Goal: Task Accomplishment & Management: Complete application form

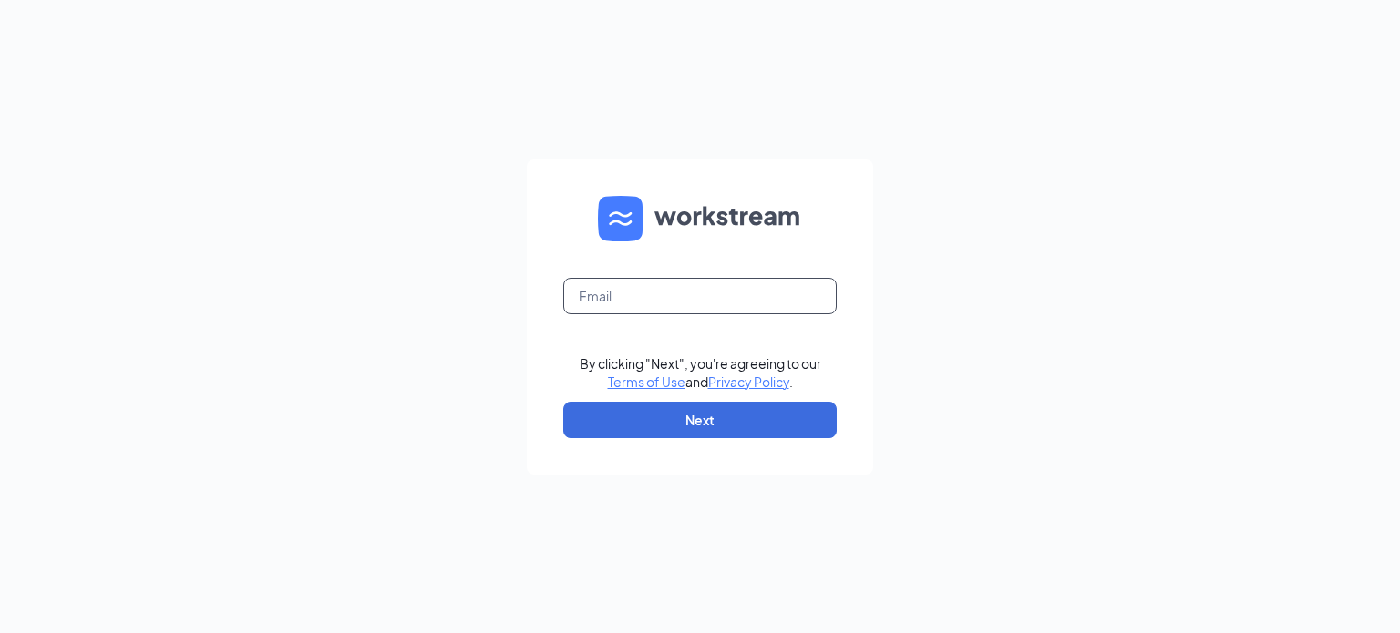
click at [642, 293] on input "text" at bounding box center [699, 296] width 273 height 36
type input "[PERSON_NAME][EMAIL_ADDRESS][DOMAIN_NAME]"
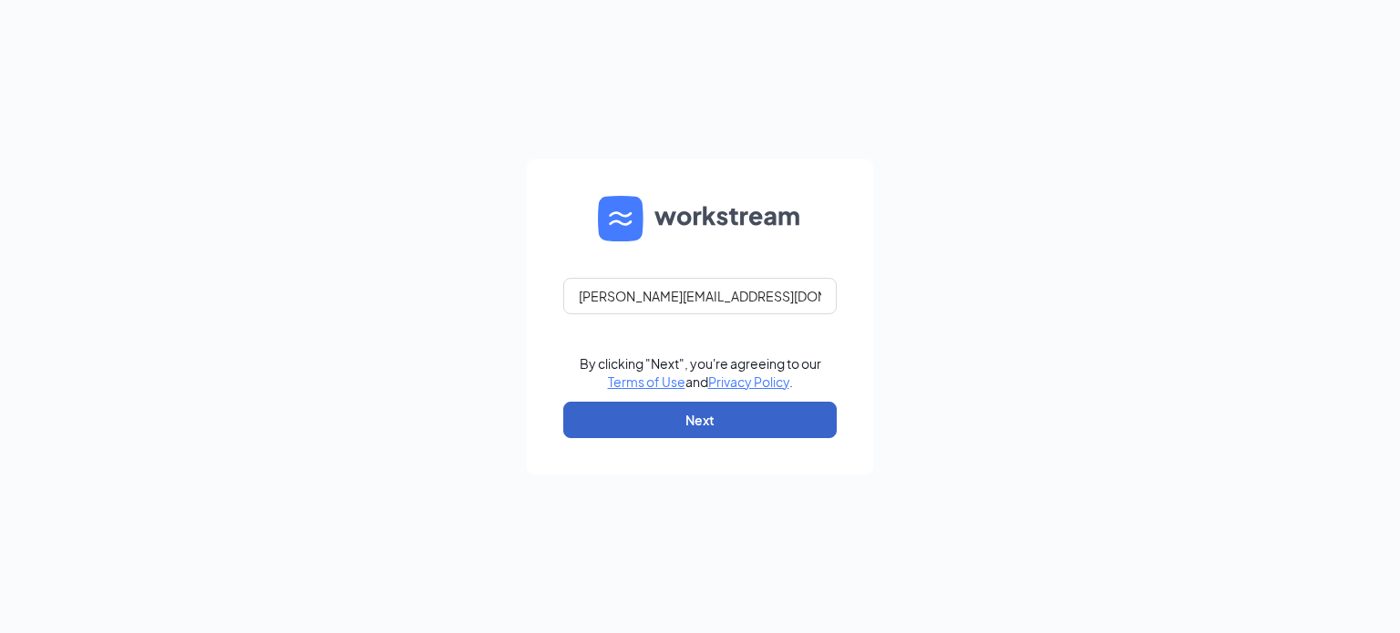
click at [676, 418] on button "Next" at bounding box center [699, 420] width 273 height 36
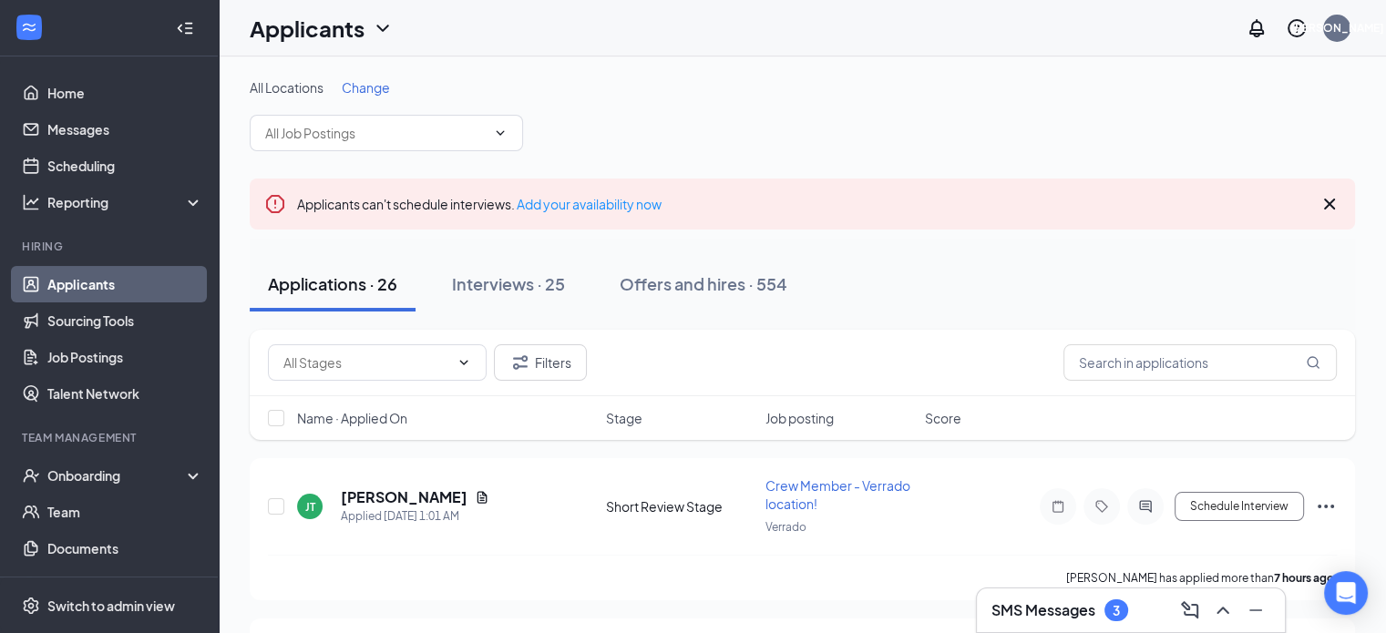
click at [1038, 611] on h3 "SMS Messages" at bounding box center [1044, 611] width 104 height 20
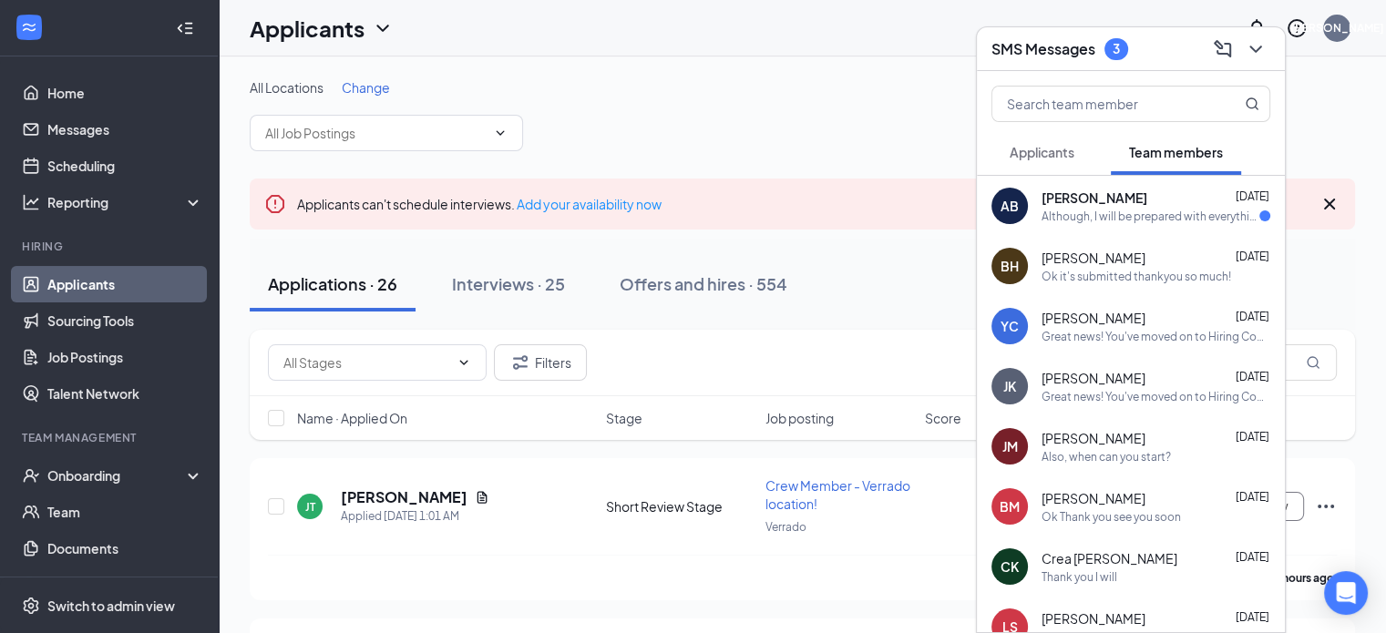
click at [1172, 197] on div "[PERSON_NAME] [DATE]" at bounding box center [1156, 198] width 229 height 18
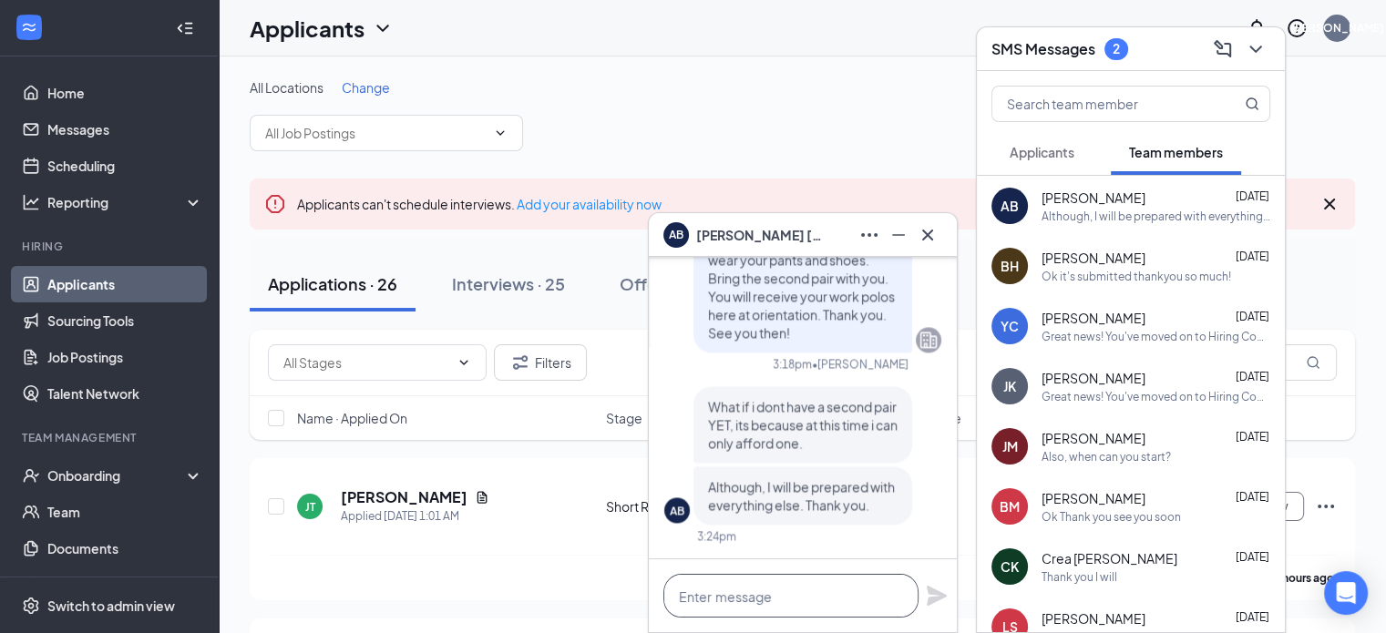
click at [748, 611] on textarea at bounding box center [790, 596] width 255 height 44
type textarea "Thats fine."
click at [920, 595] on div "Thats fine." at bounding box center [803, 596] width 308 height 73
click at [931, 593] on icon "Plane" at bounding box center [937, 596] width 20 height 20
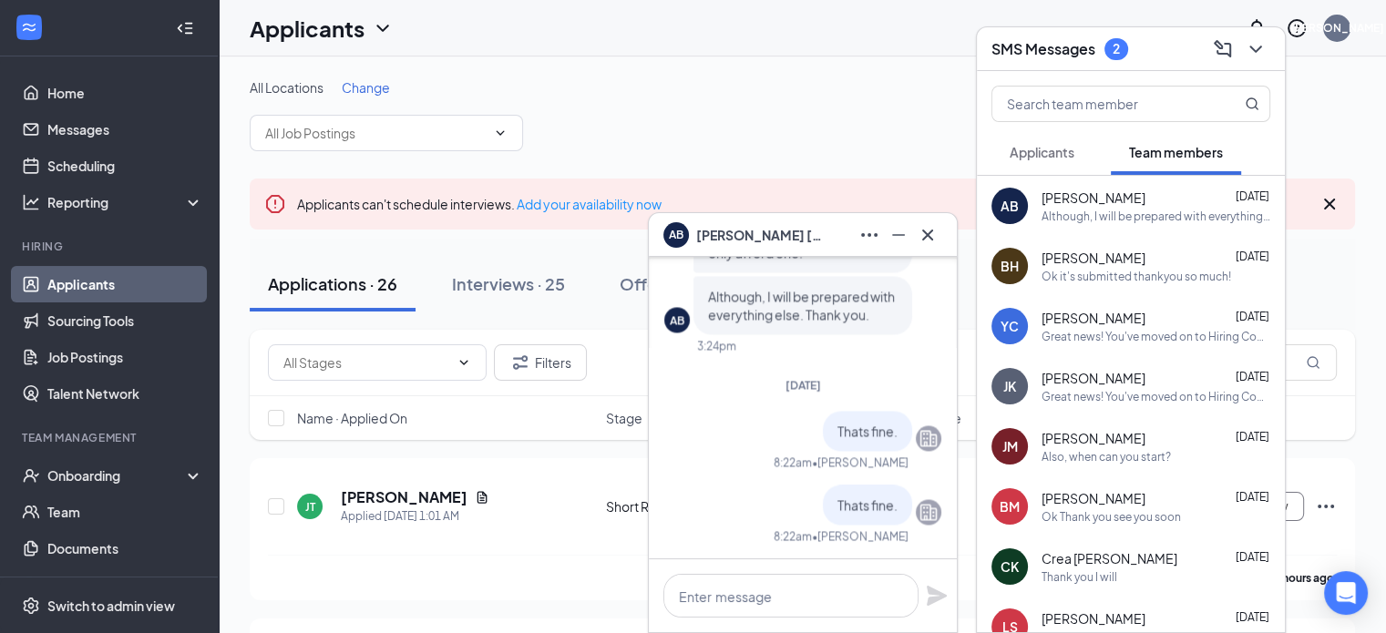
click at [1036, 159] on span "Applicants" at bounding box center [1042, 152] width 65 height 16
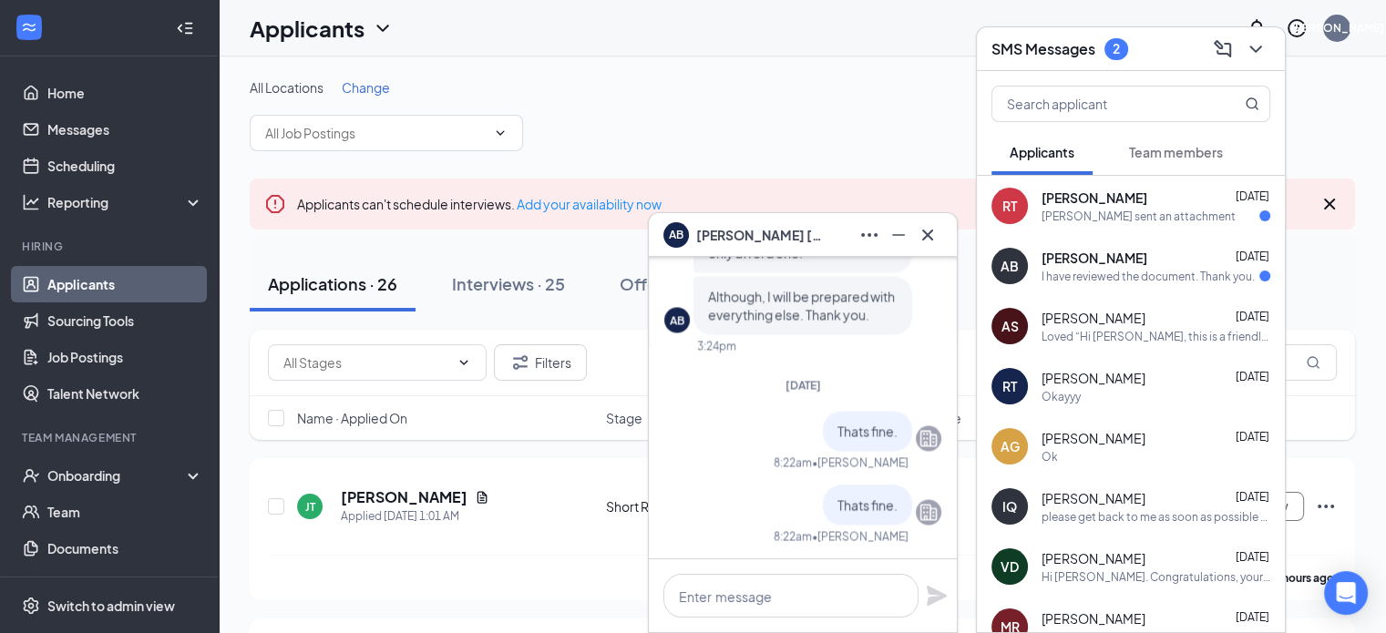
click at [1109, 269] on div "I have reviewed the document. Thank you." at bounding box center [1148, 276] width 213 height 15
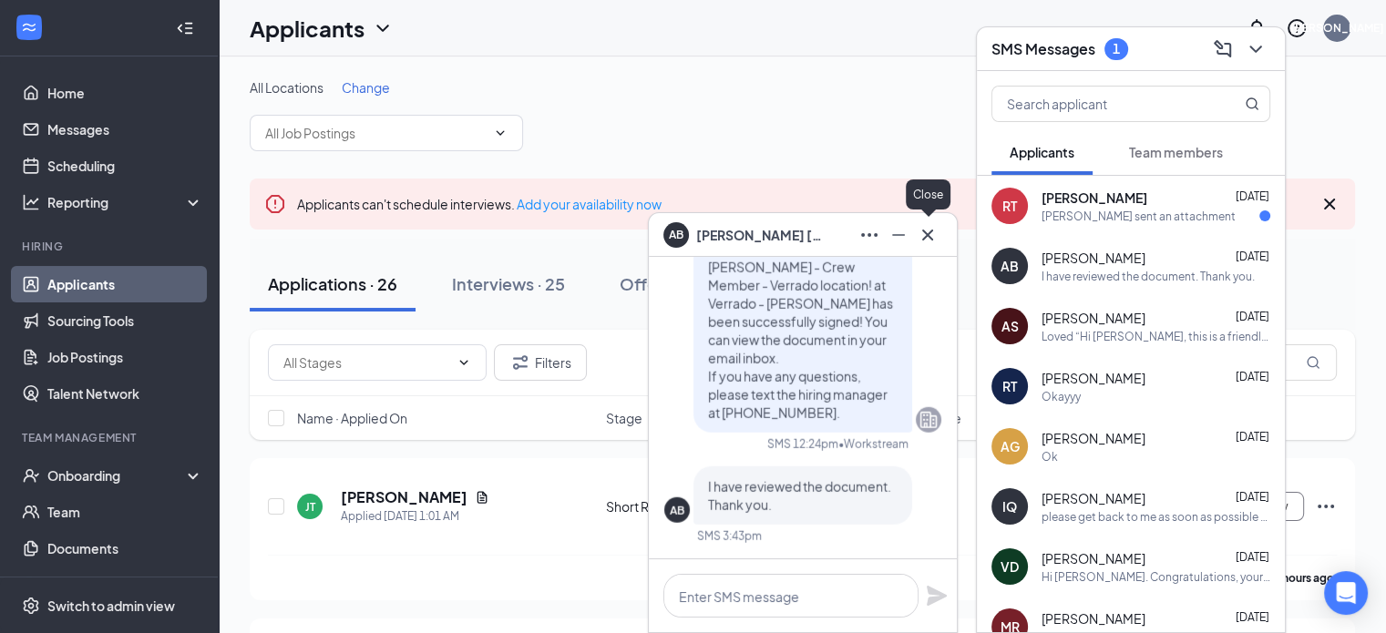
click at [930, 236] on icon "Cross" at bounding box center [927, 234] width 11 height 11
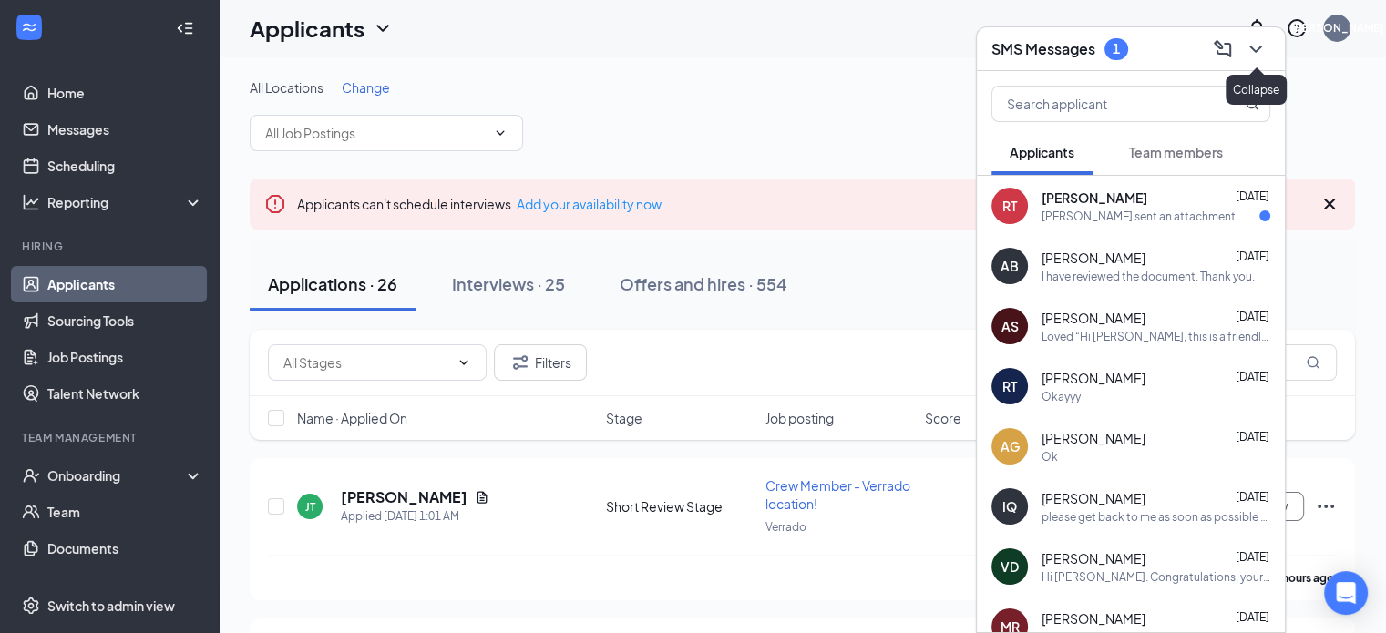
click at [1255, 44] on icon "ChevronDown" at bounding box center [1256, 49] width 22 height 22
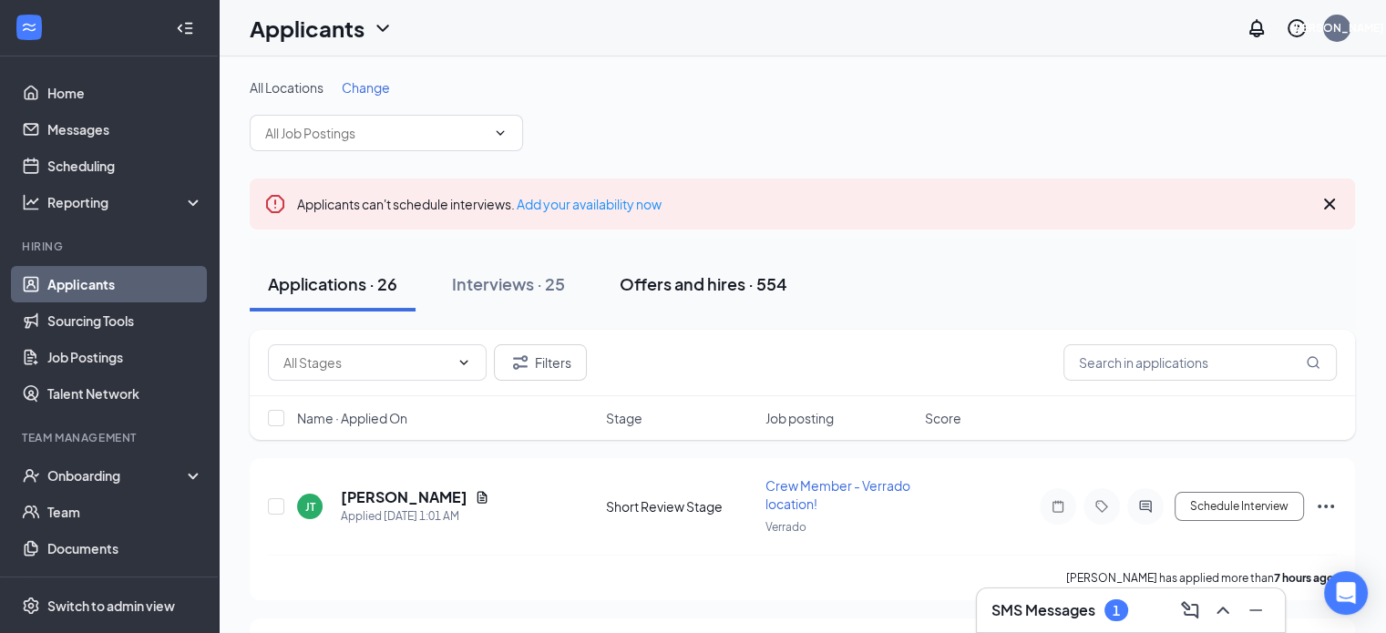
click at [714, 277] on div "Offers and hires · 554" at bounding box center [704, 283] width 168 height 23
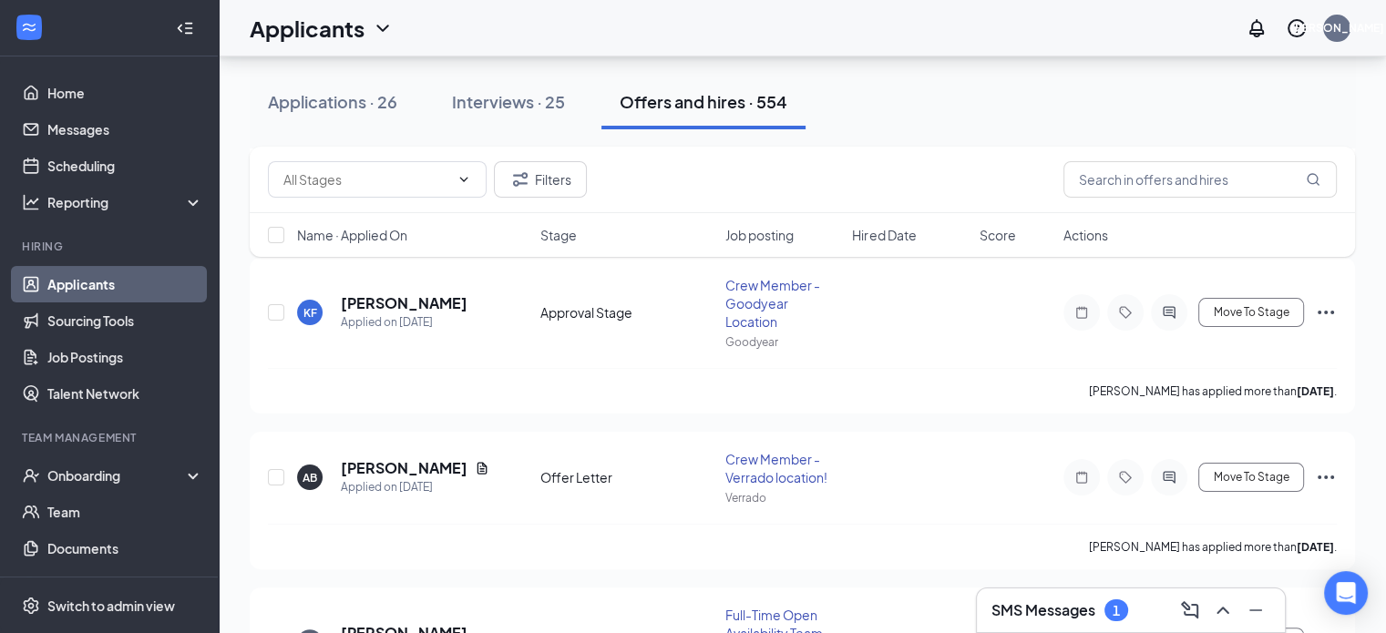
scroll to position [368, 0]
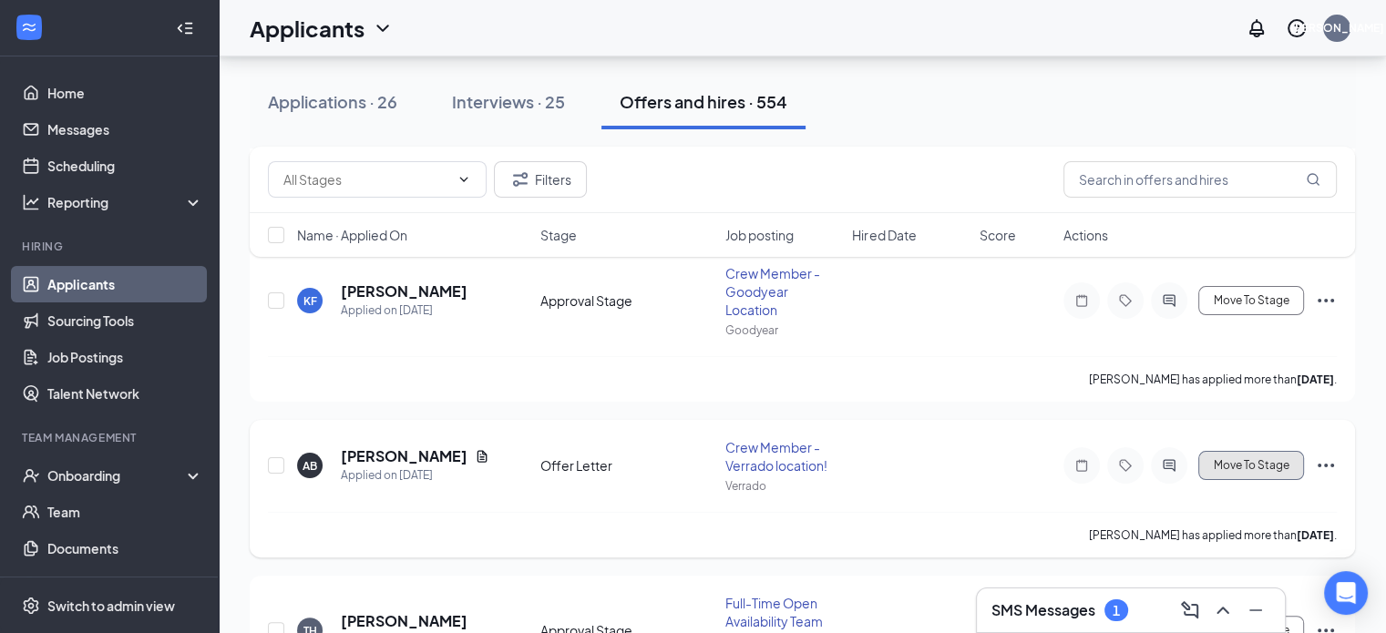
click at [1244, 466] on span "Move To Stage" at bounding box center [1252, 465] width 76 height 13
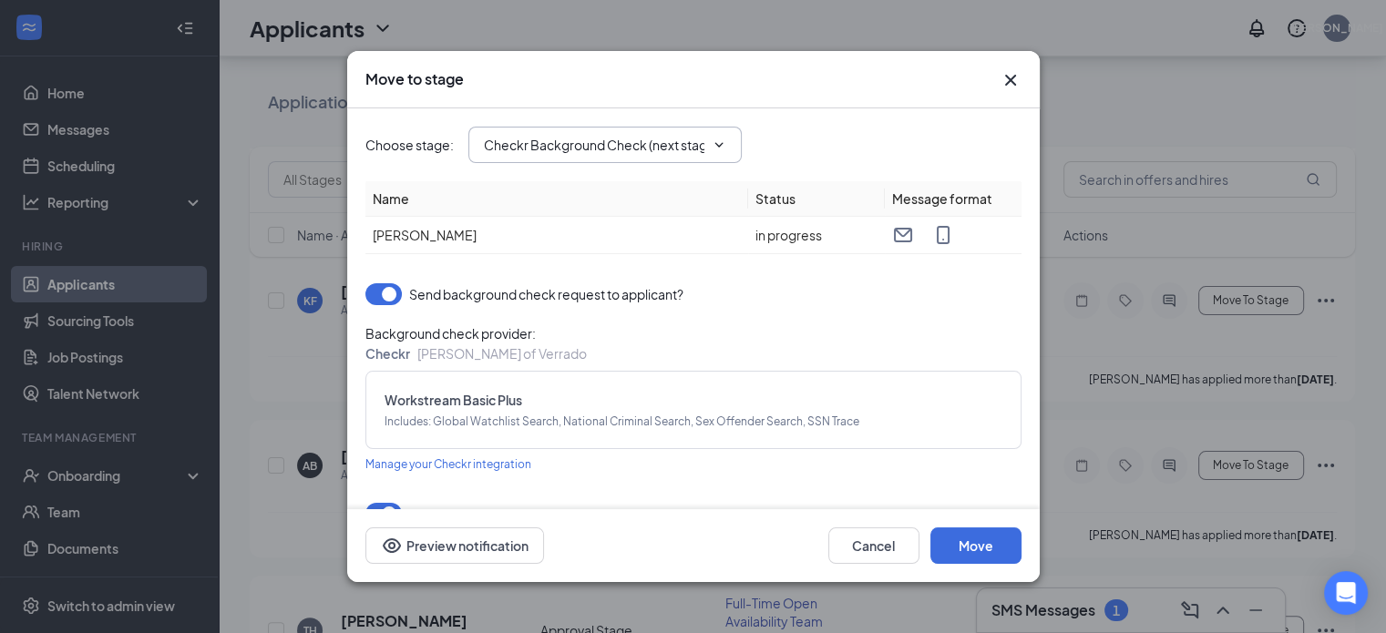
click at [720, 142] on icon "ChevronDown" at bounding box center [719, 145] width 15 height 15
click at [601, 156] on span "Checkr Background Check (next stage)" at bounding box center [604, 145] width 273 height 36
click at [556, 147] on input "Checkr Background Check (next stage)" at bounding box center [594, 145] width 221 height 20
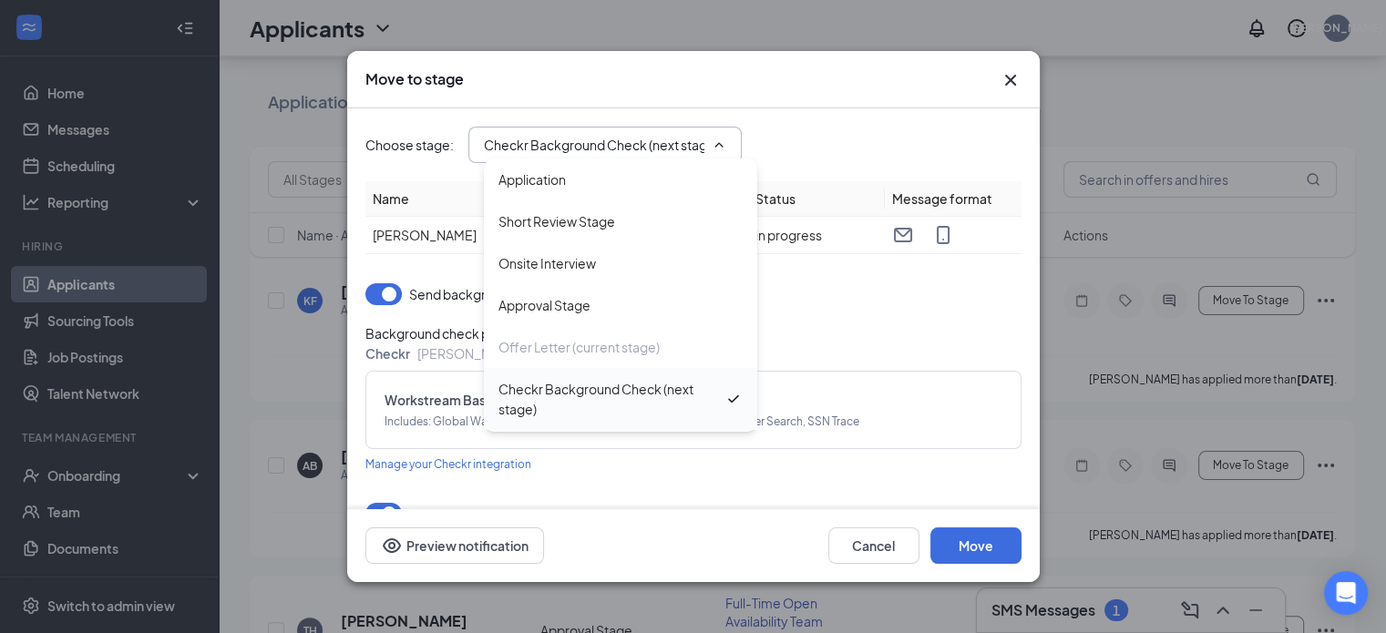
scroll to position [40, 0]
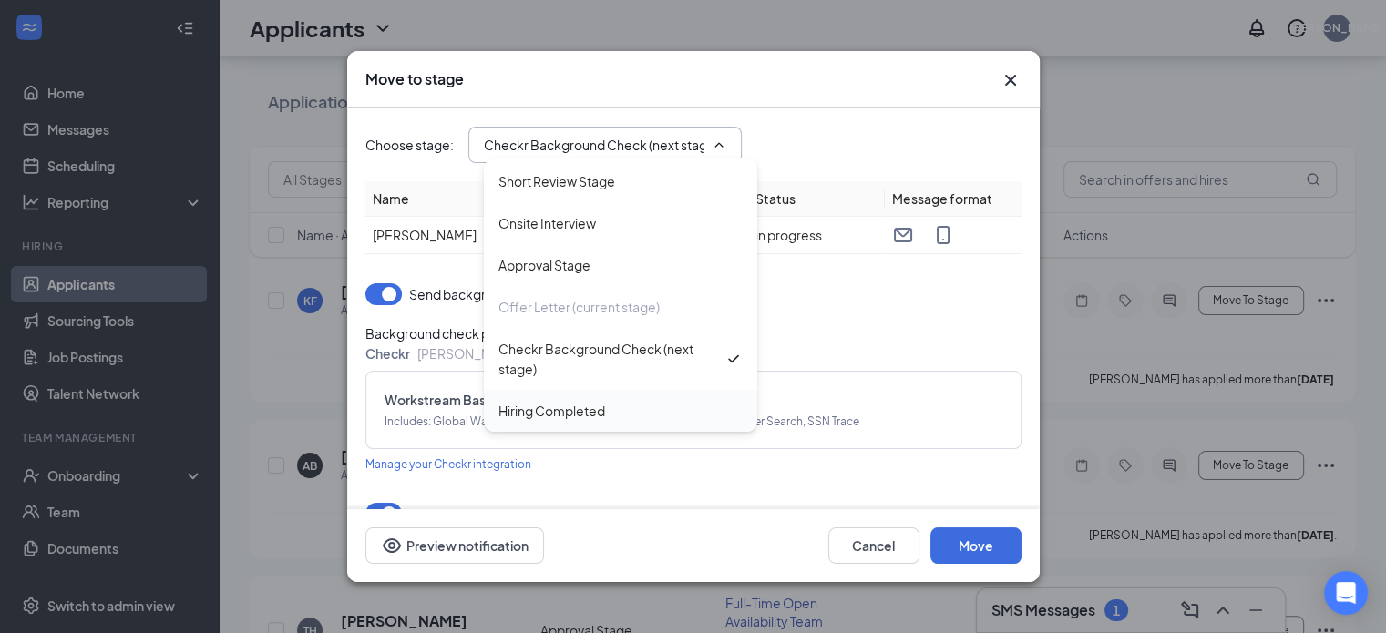
click at [543, 415] on div "Hiring Completed" at bounding box center [551, 411] width 107 height 20
type input "Hiring Completed"
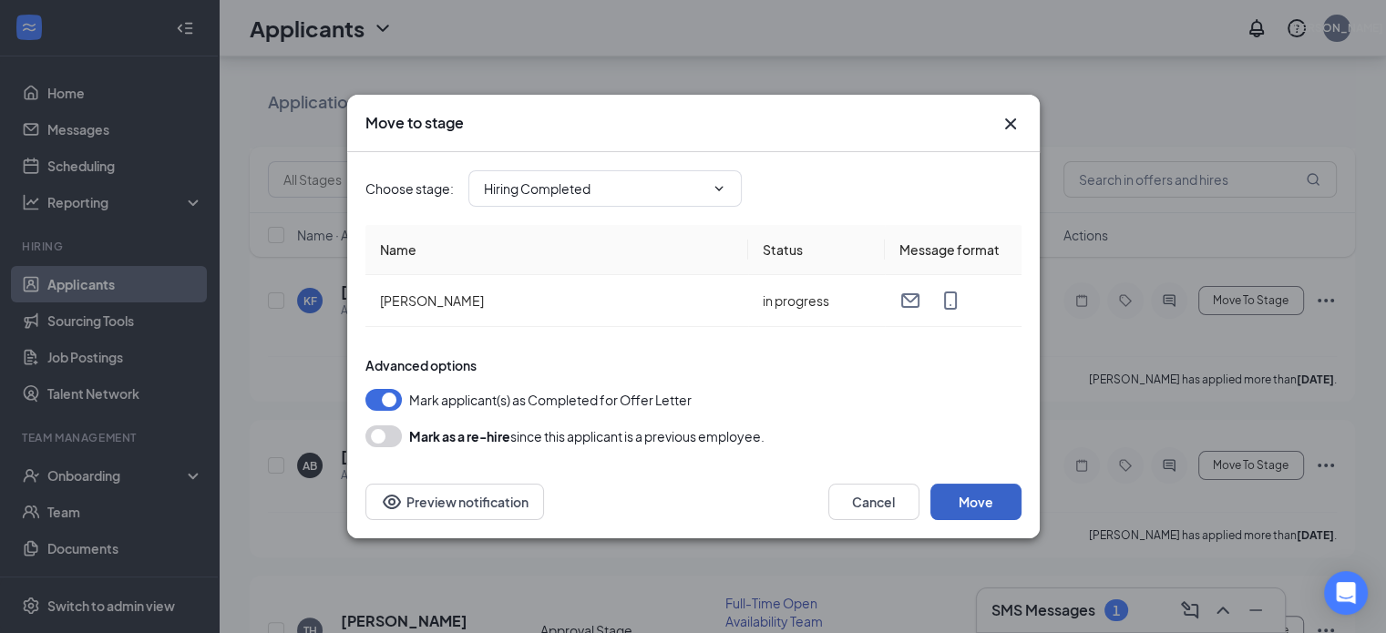
click at [981, 500] on button "Move" at bounding box center [975, 502] width 91 height 36
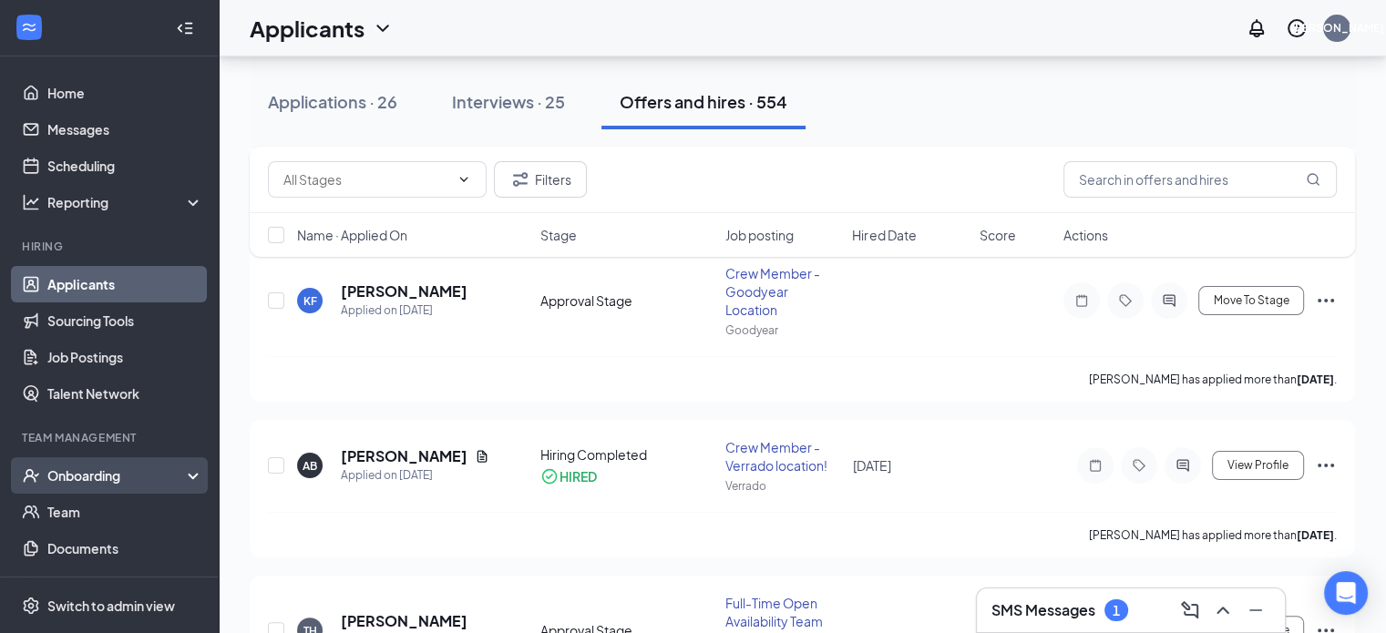
click at [80, 483] on div "Onboarding" at bounding box center [117, 476] width 140 height 18
click at [72, 507] on link "Overview" at bounding box center [125, 512] width 156 height 36
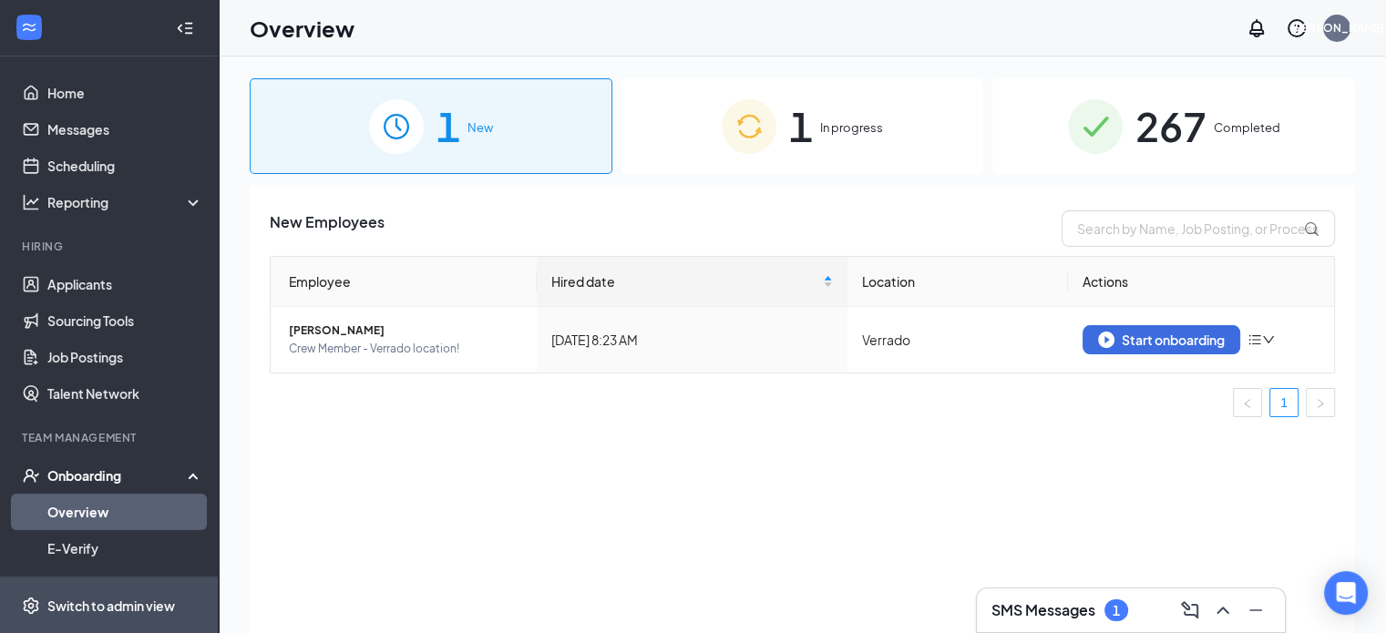
click at [98, 592] on span "Switch to admin view" at bounding box center [125, 606] width 156 height 56
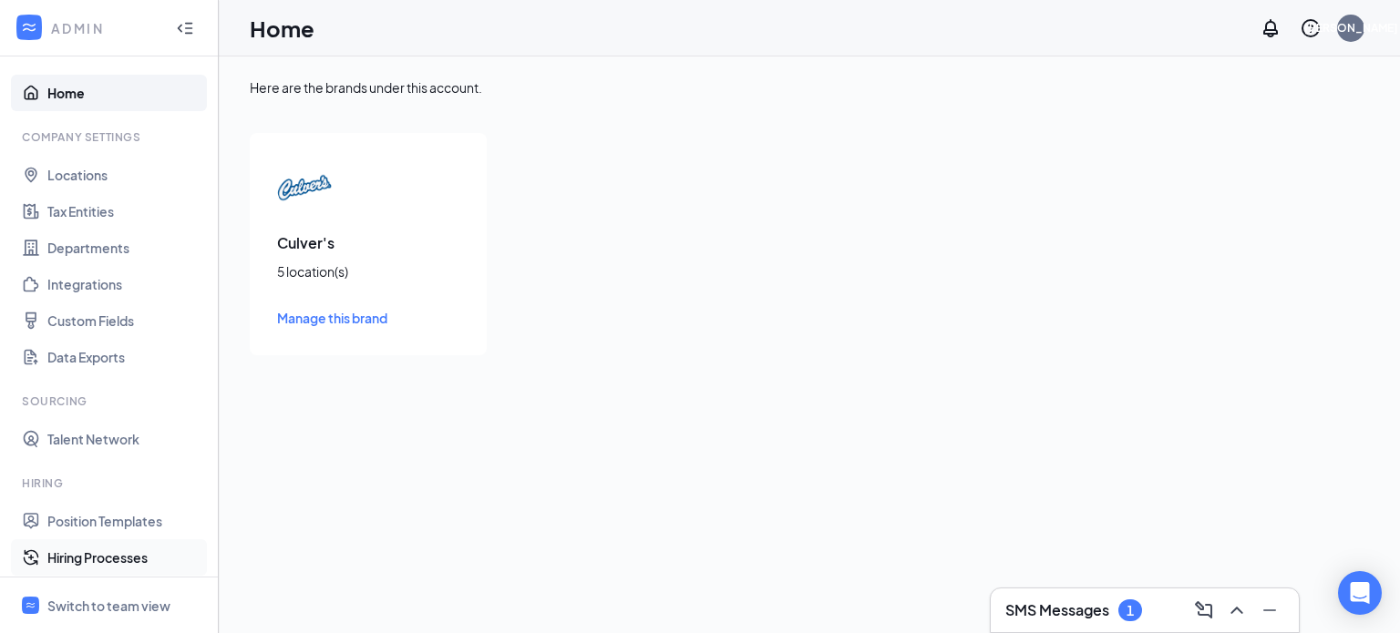
click at [88, 550] on link "Hiring Processes" at bounding box center [125, 558] width 156 height 36
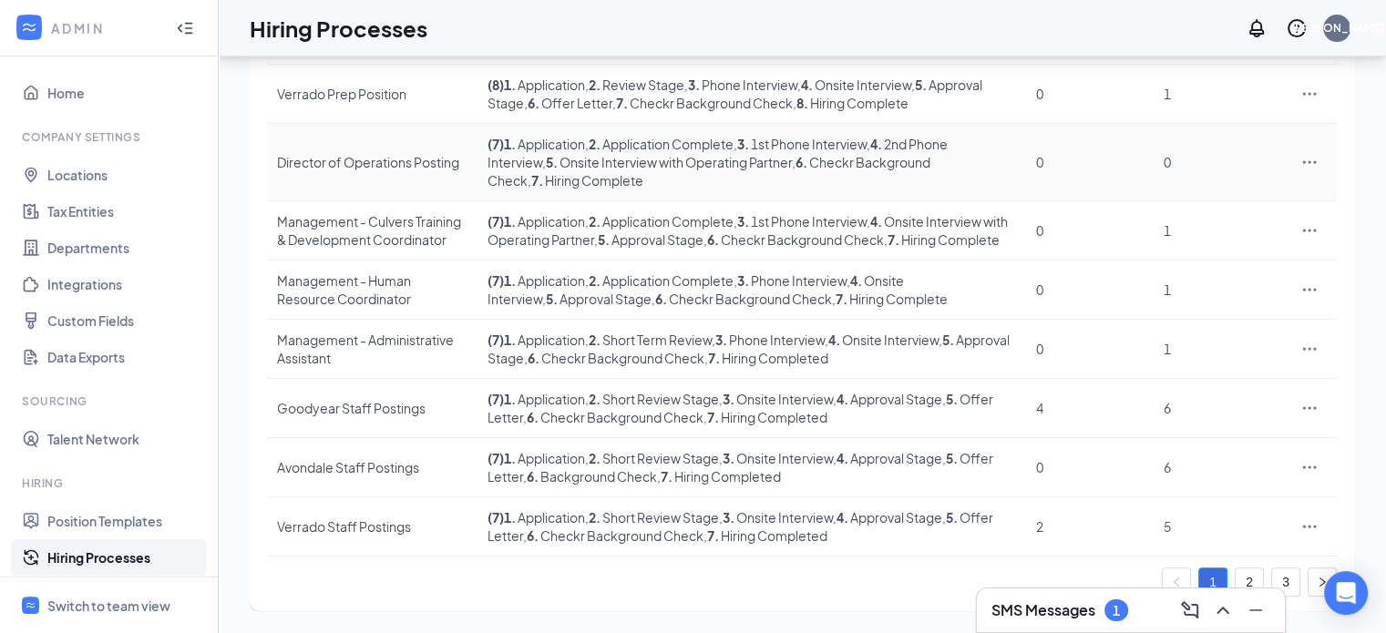
scroll to position [357, 0]
click at [437, 416] on div "Goodyear Staff Postings" at bounding box center [373, 408] width 192 height 18
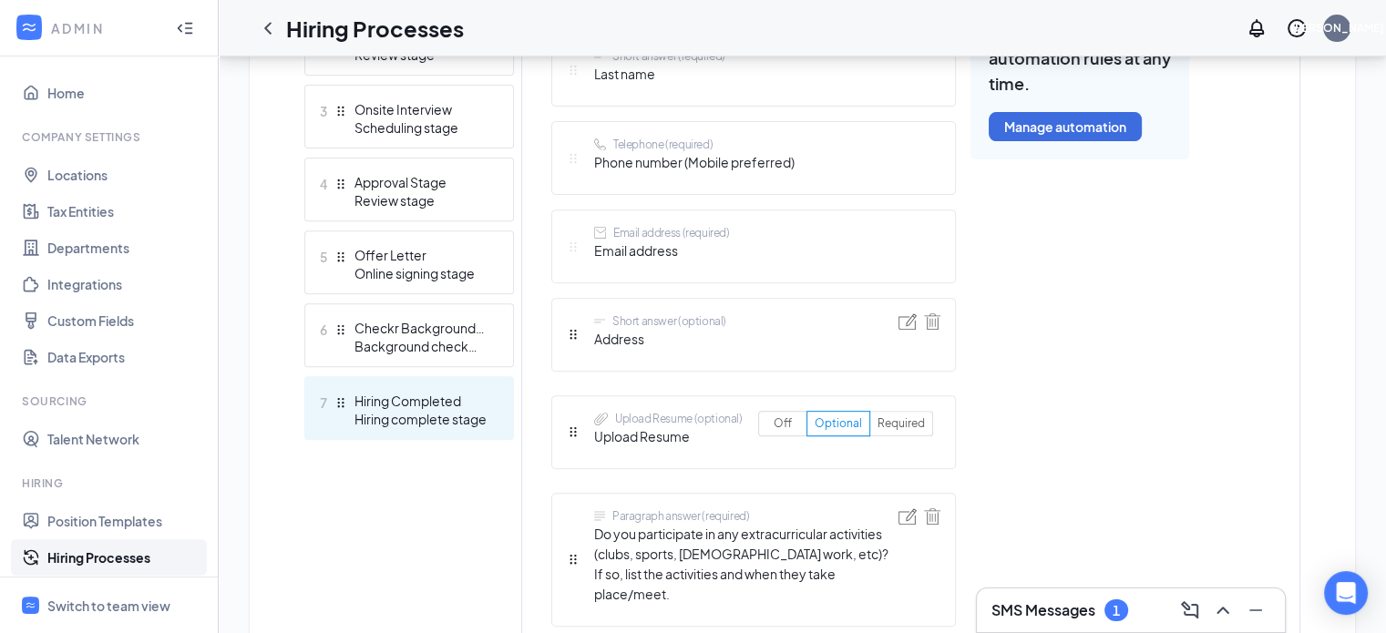
click at [426, 408] on div "Hiring Completed" at bounding box center [421, 401] width 133 height 18
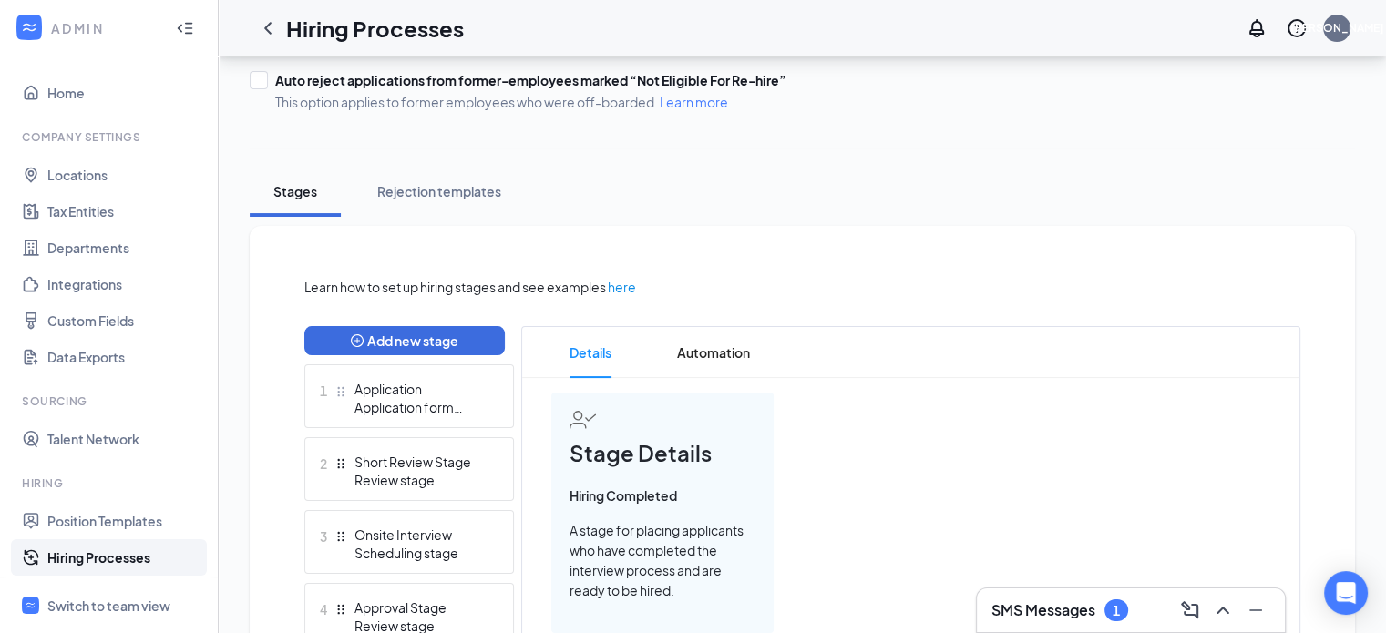
scroll to position [220, 0]
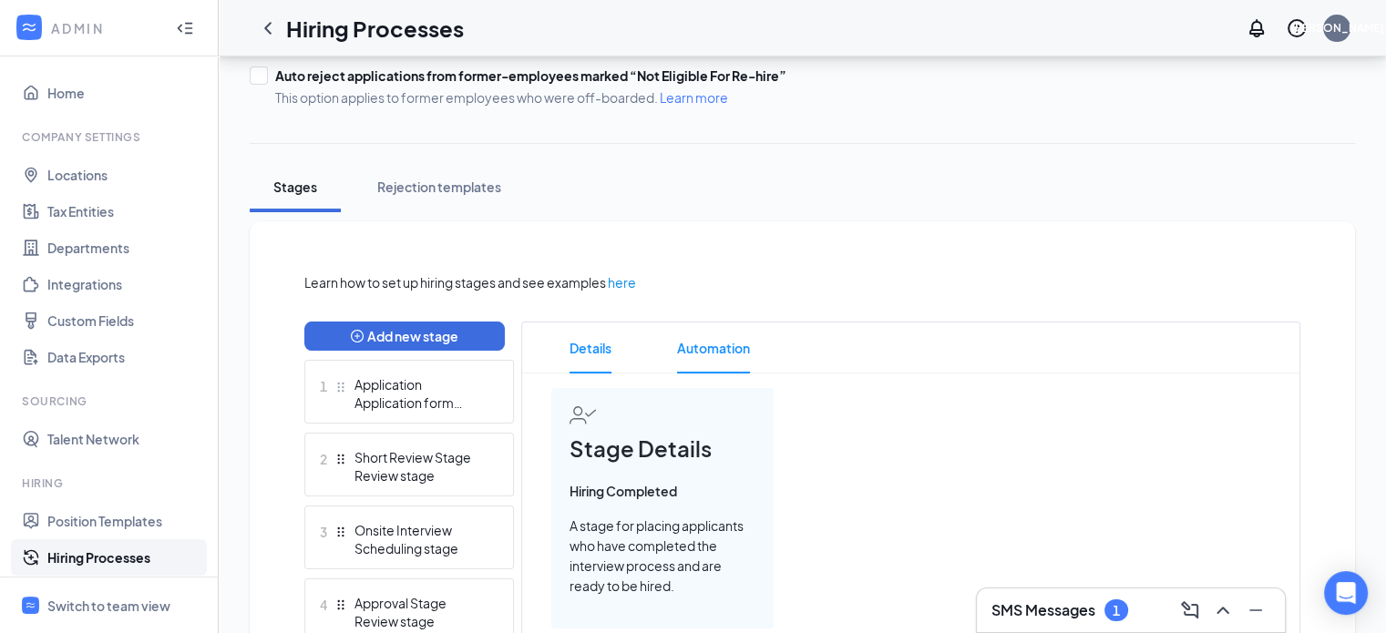
click at [702, 342] on span "Automation" at bounding box center [713, 348] width 73 height 51
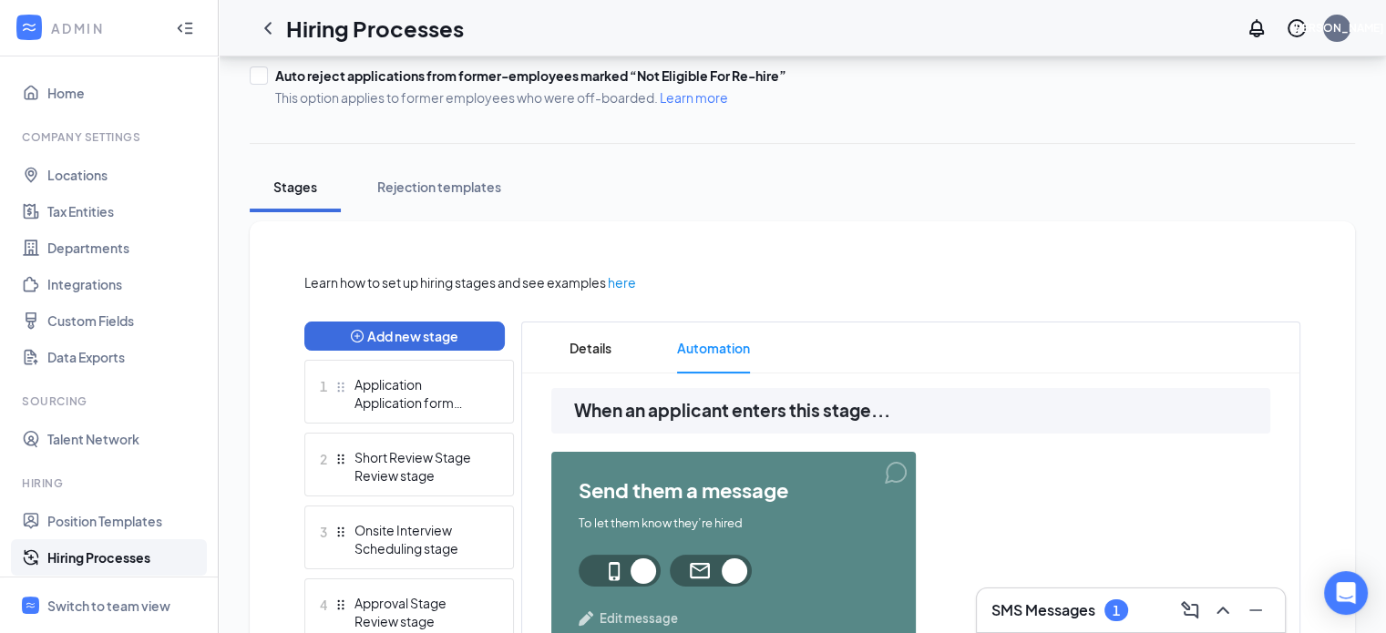
scroll to position [260, 0]
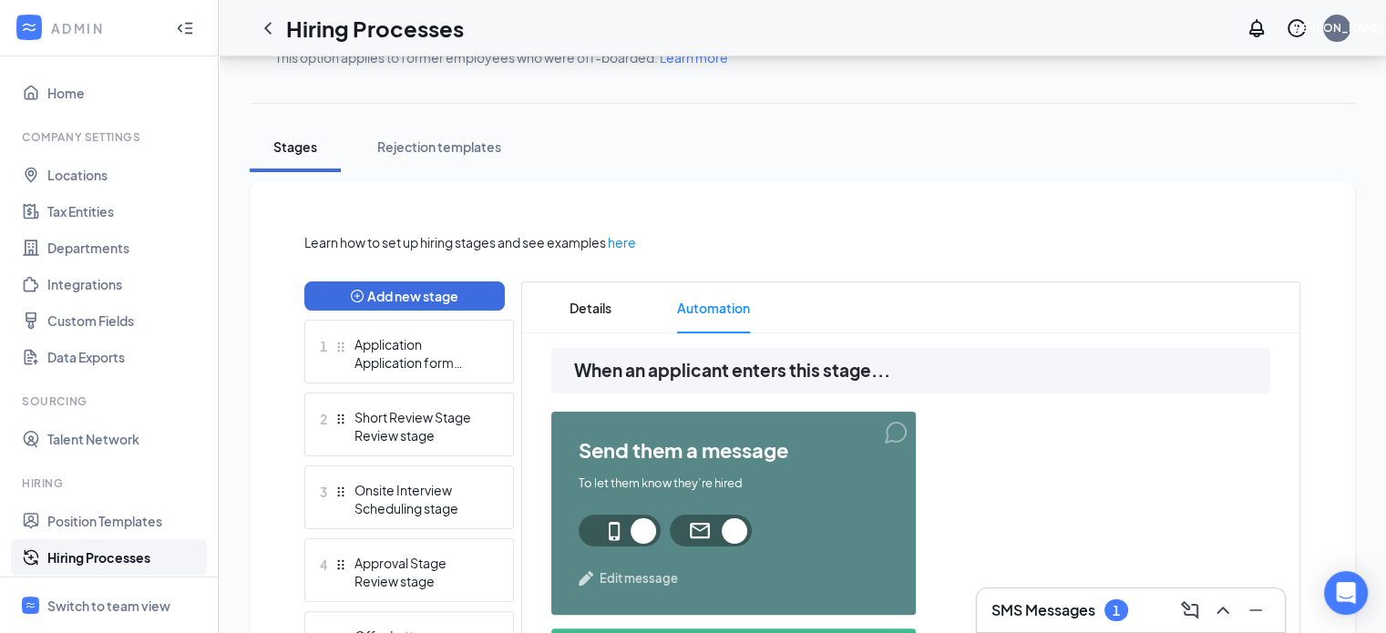
click at [608, 570] on span "Edit message" at bounding box center [639, 579] width 78 height 18
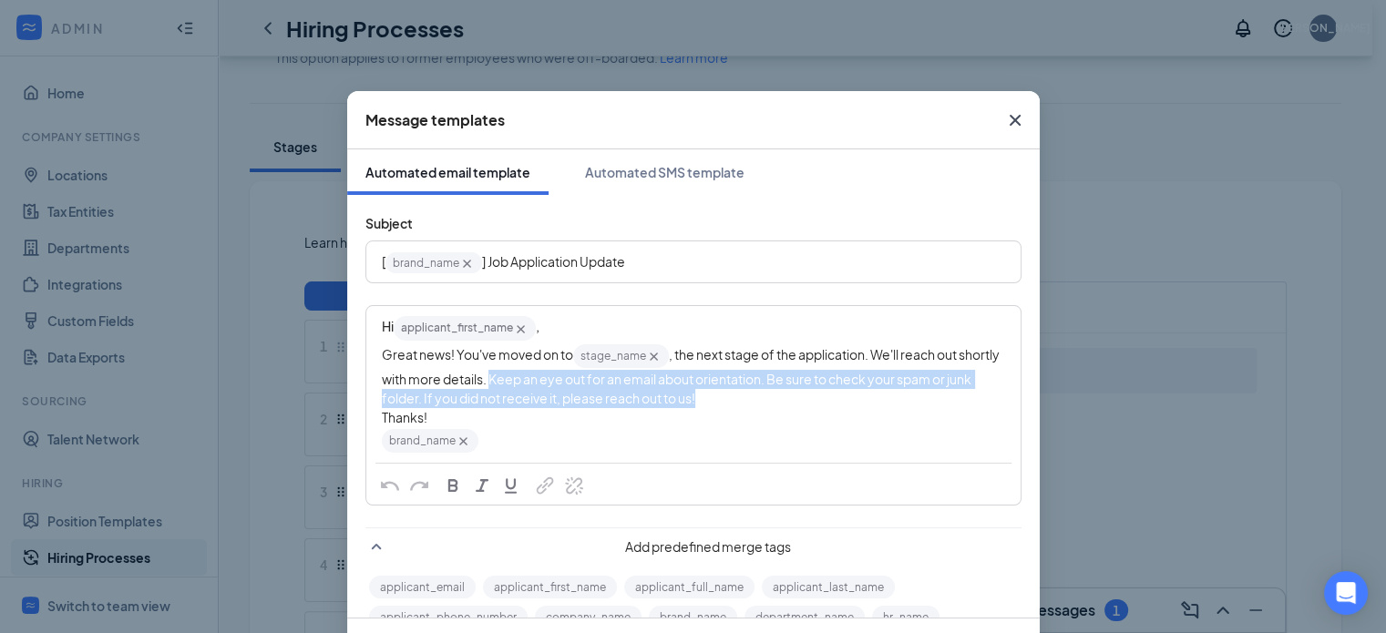
drag, startPoint x: 752, startPoint y: 393, endPoint x: 532, endPoint y: 385, distance: 219.8
click at [532, 385] on div "Great news! You've moved on to stage_name‌‌‌‌ {{stage_name}} , the next stage o…" at bounding box center [693, 376] width 623 height 66
click at [763, 399] on div "Great news! You've moved on to stage_name‌‌‌‌ {{stage_name}} , the next stage o…" at bounding box center [693, 376] width 623 height 66
drag, startPoint x: 763, startPoint y: 399, endPoint x: 528, endPoint y: 372, distance: 236.7
click at [528, 372] on div "Great news! You've moved on to stage_name‌‌‌‌ {{stage_name}} , the next stage o…" at bounding box center [693, 376] width 623 height 66
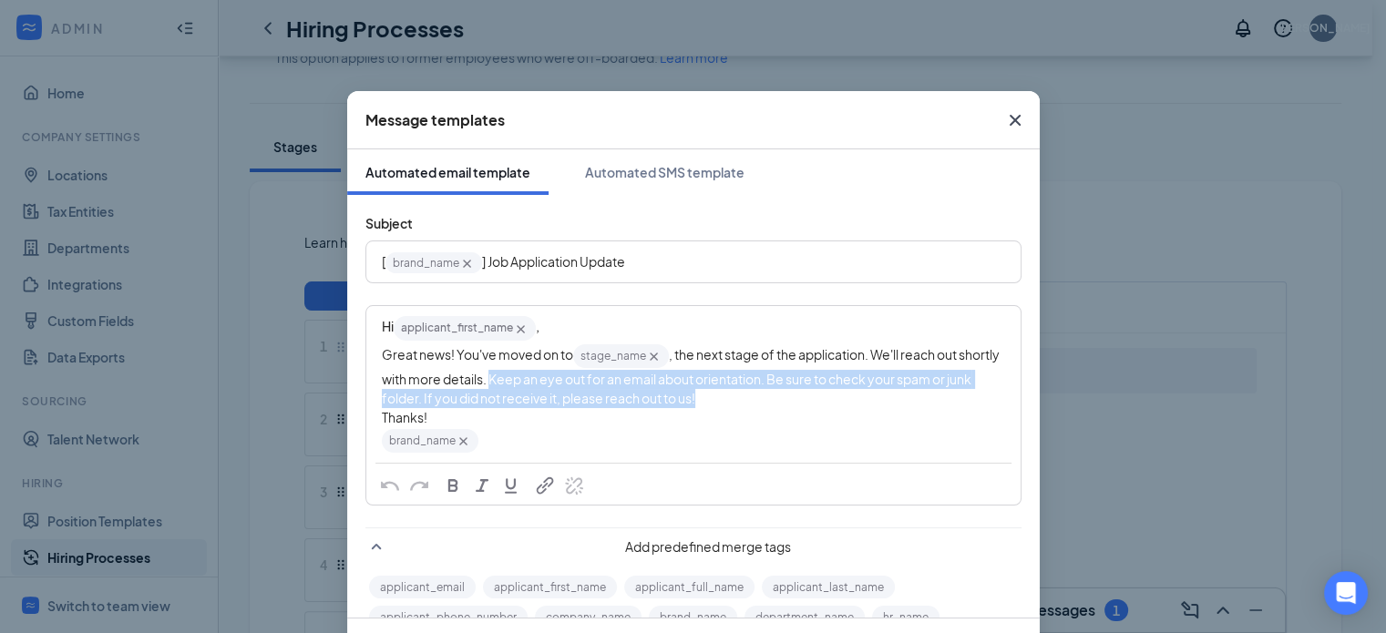
copy span "Keep an eye out for an email about orientation. Be sure to check your spam or j…"
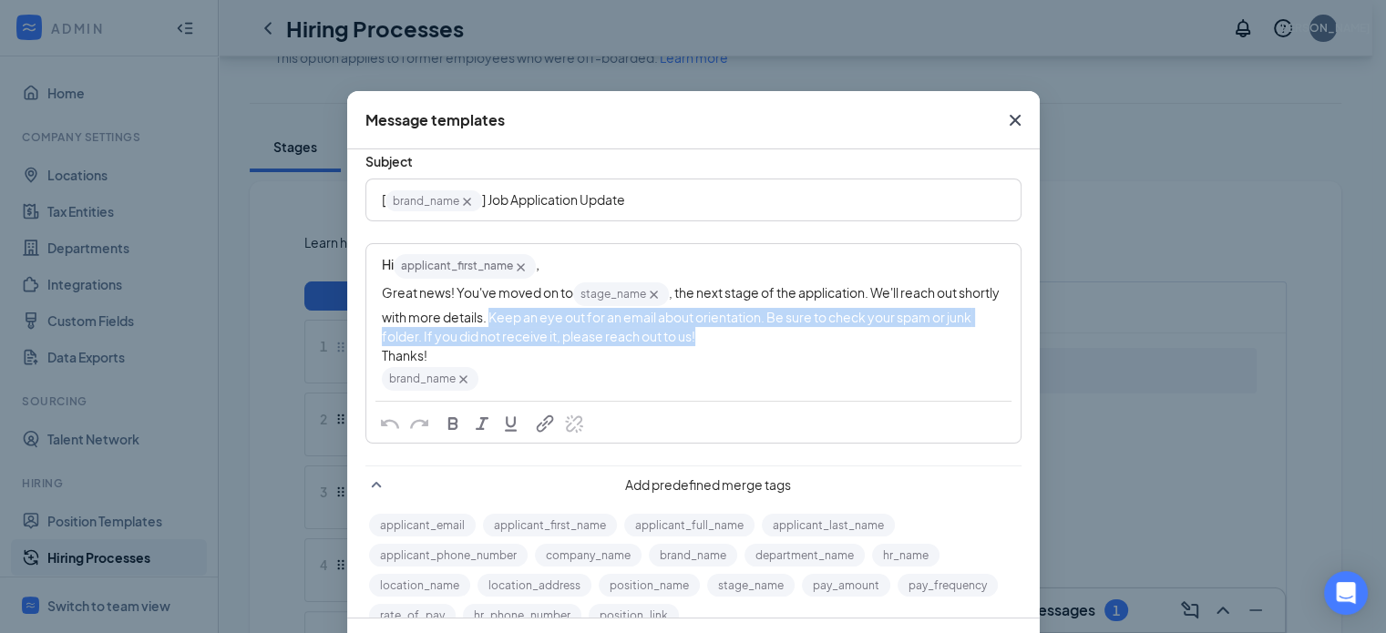
scroll to position [92, 0]
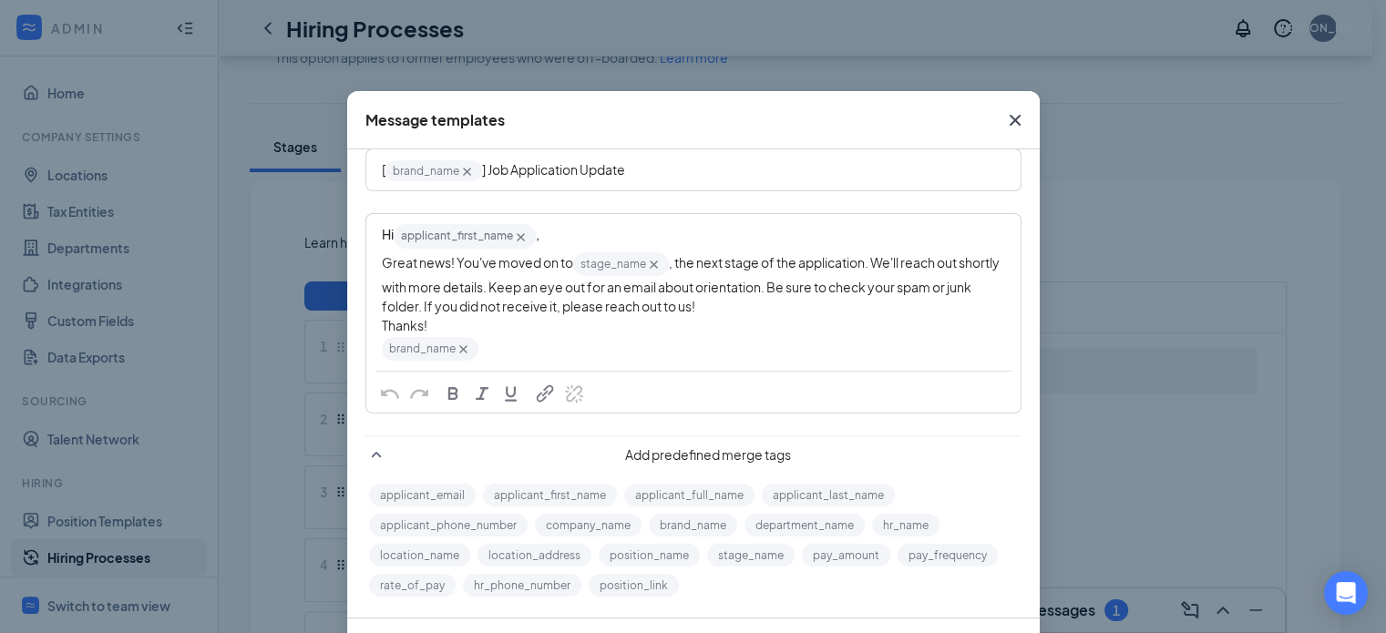
click at [1018, 127] on icon "Cross" at bounding box center [1015, 120] width 22 height 22
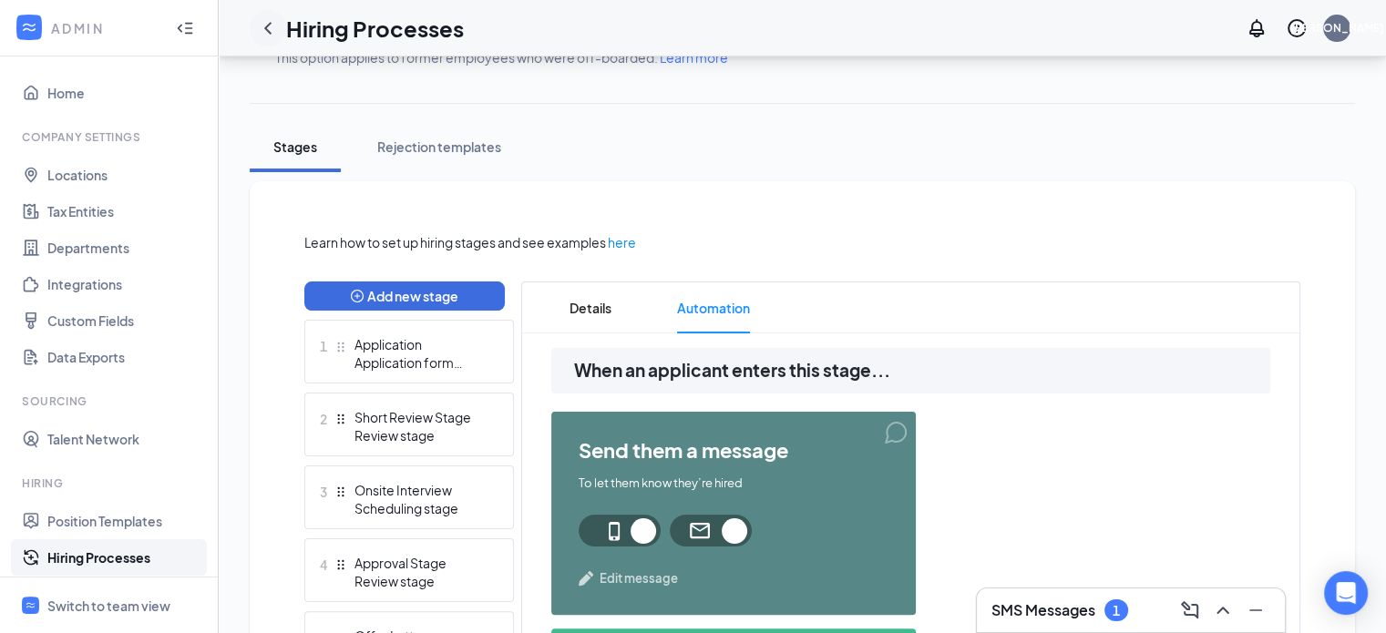
click at [264, 25] on icon "ChevronLeft" at bounding box center [268, 28] width 22 height 22
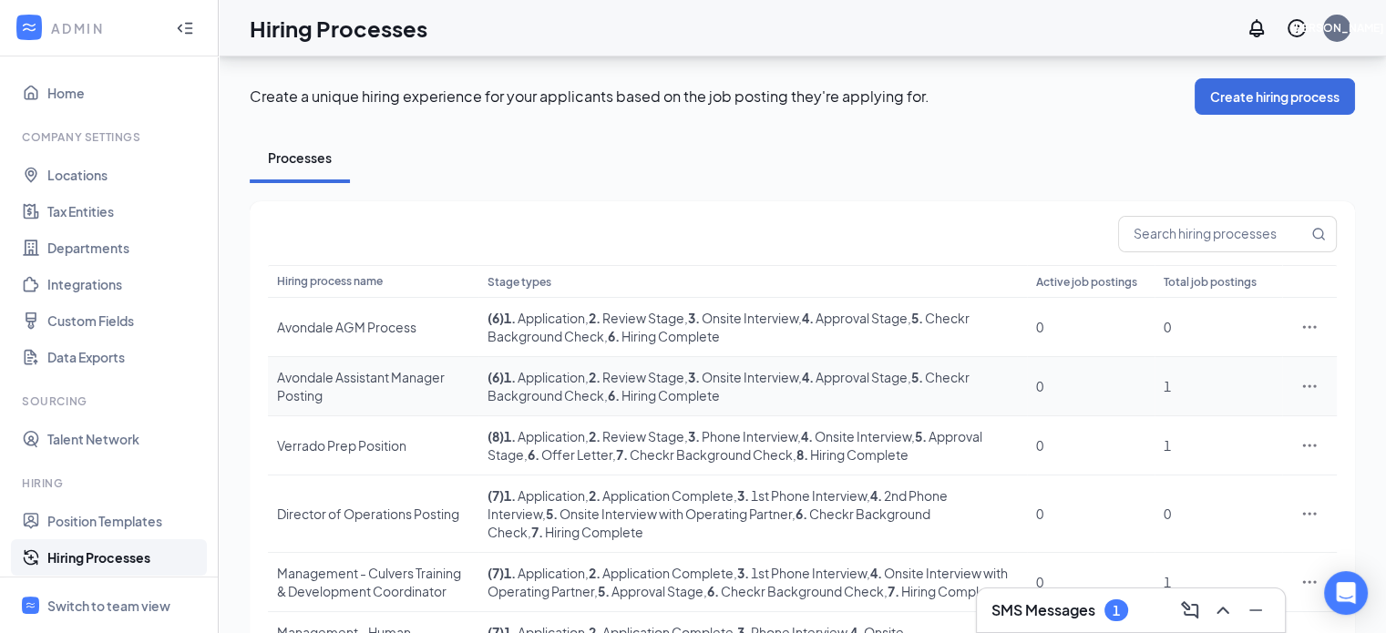
scroll to position [367, 0]
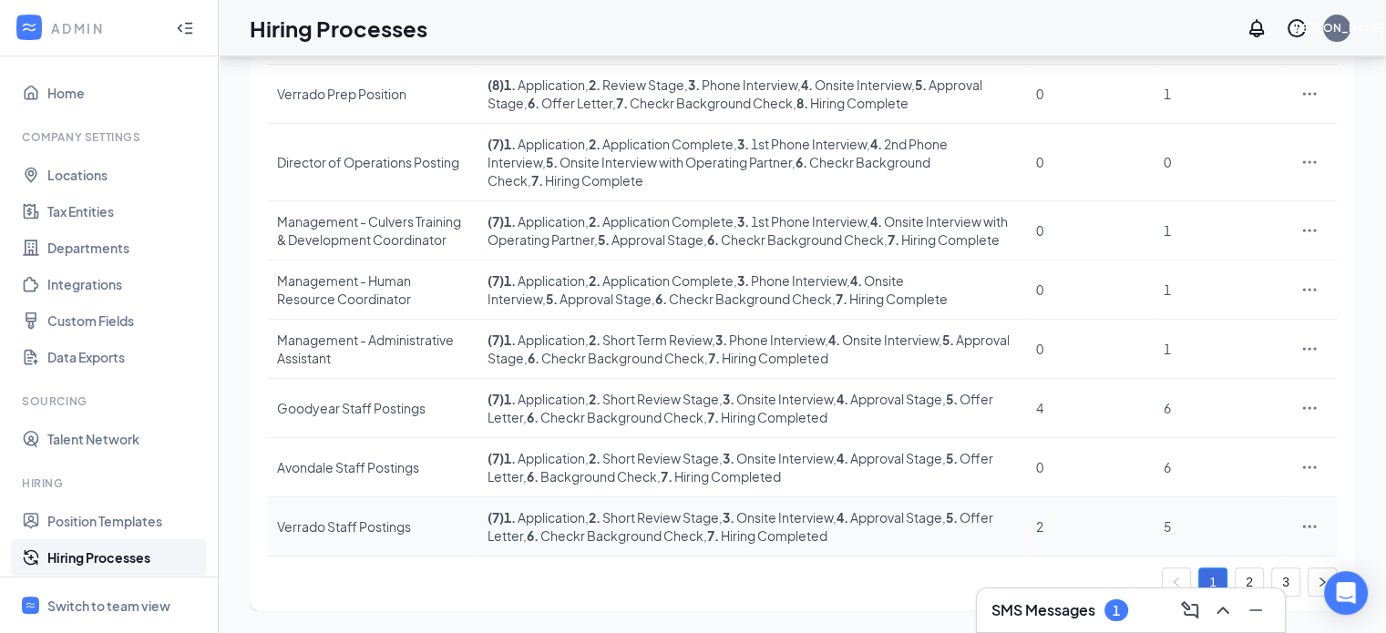
click at [327, 513] on td "Verrado Staff Postings" at bounding box center [373, 527] width 211 height 59
click at [361, 526] on div "Verrado Staff Postings" at bounding box center [373, 527] width 192 height 18
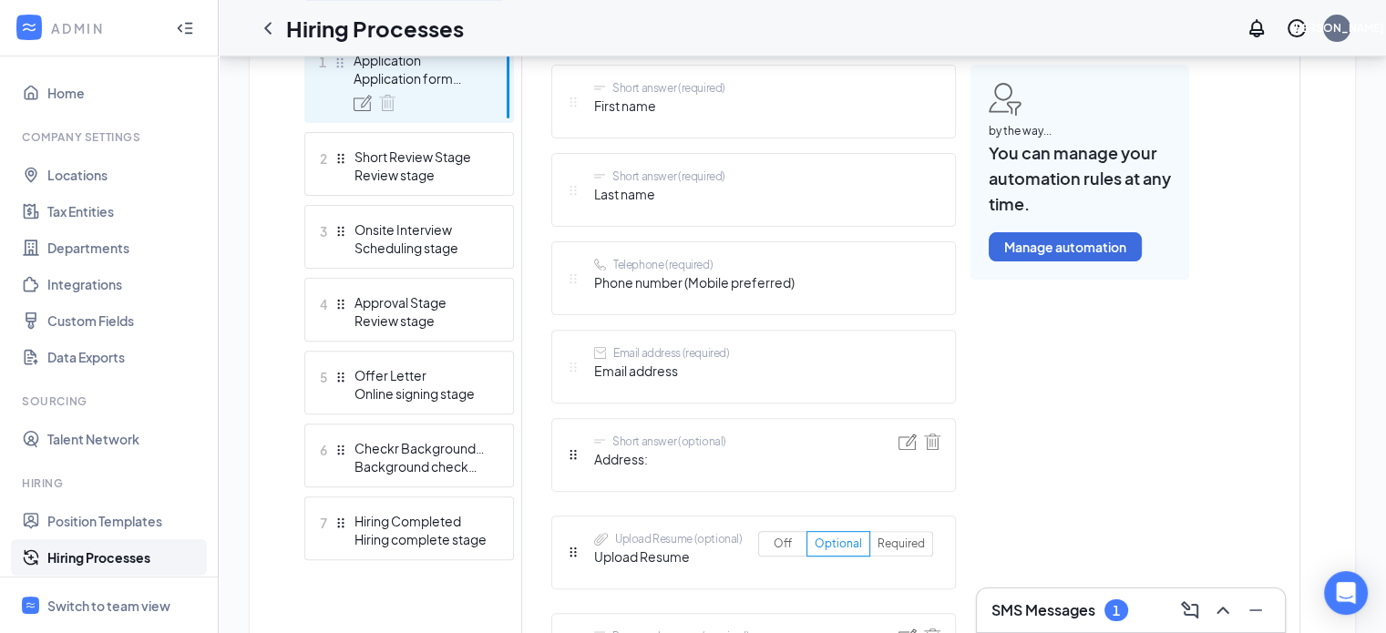
scroll to position [545, 0]
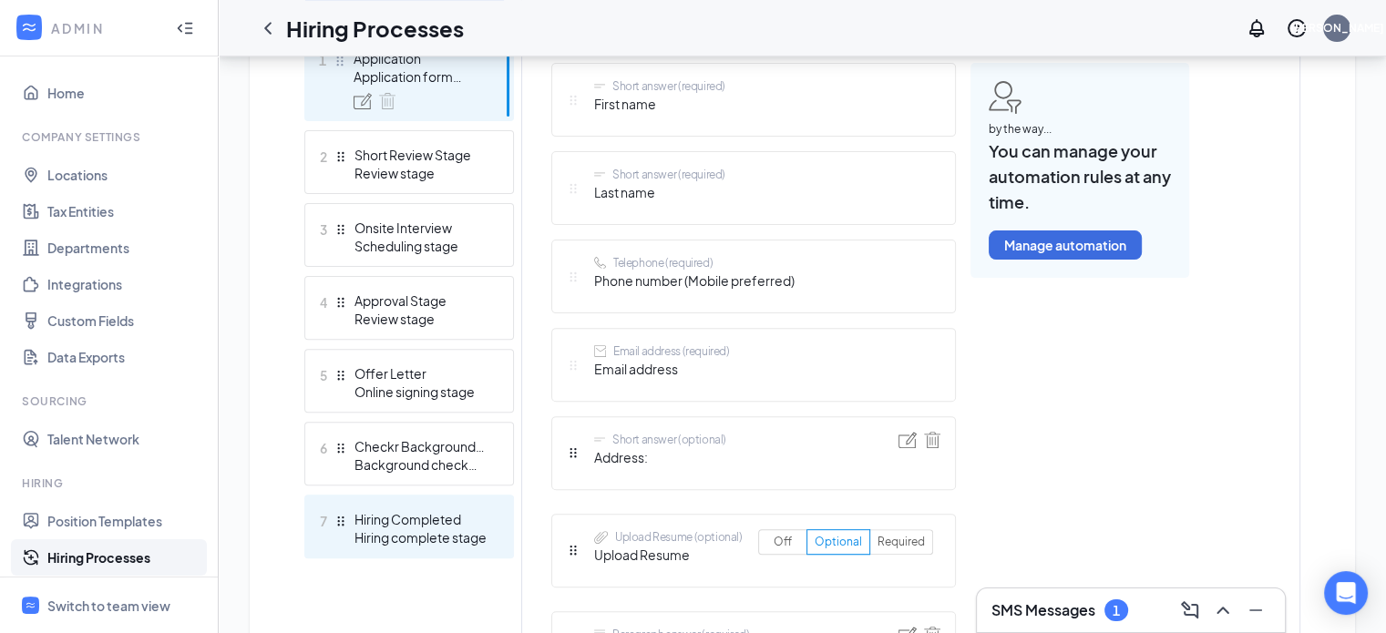
click at [455, 524] on div "Hiring Completed" at bounding box center [421, 519] width 133 height 18
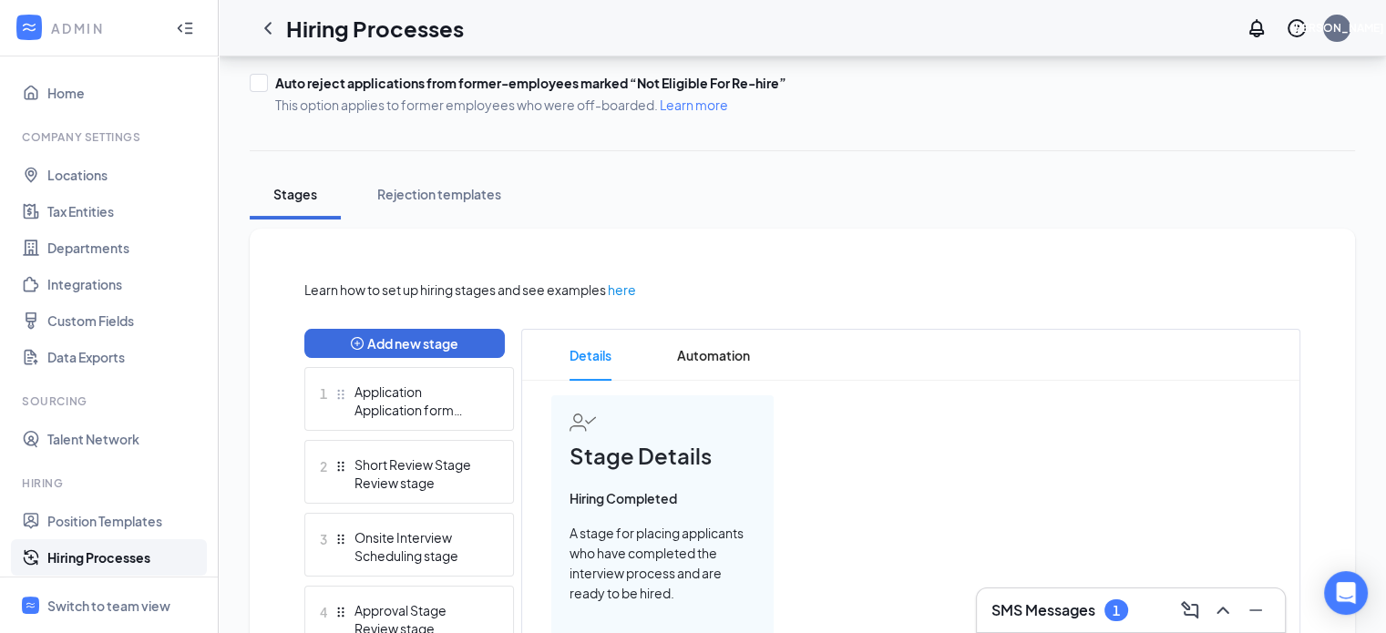
scroll to position [175, 0]
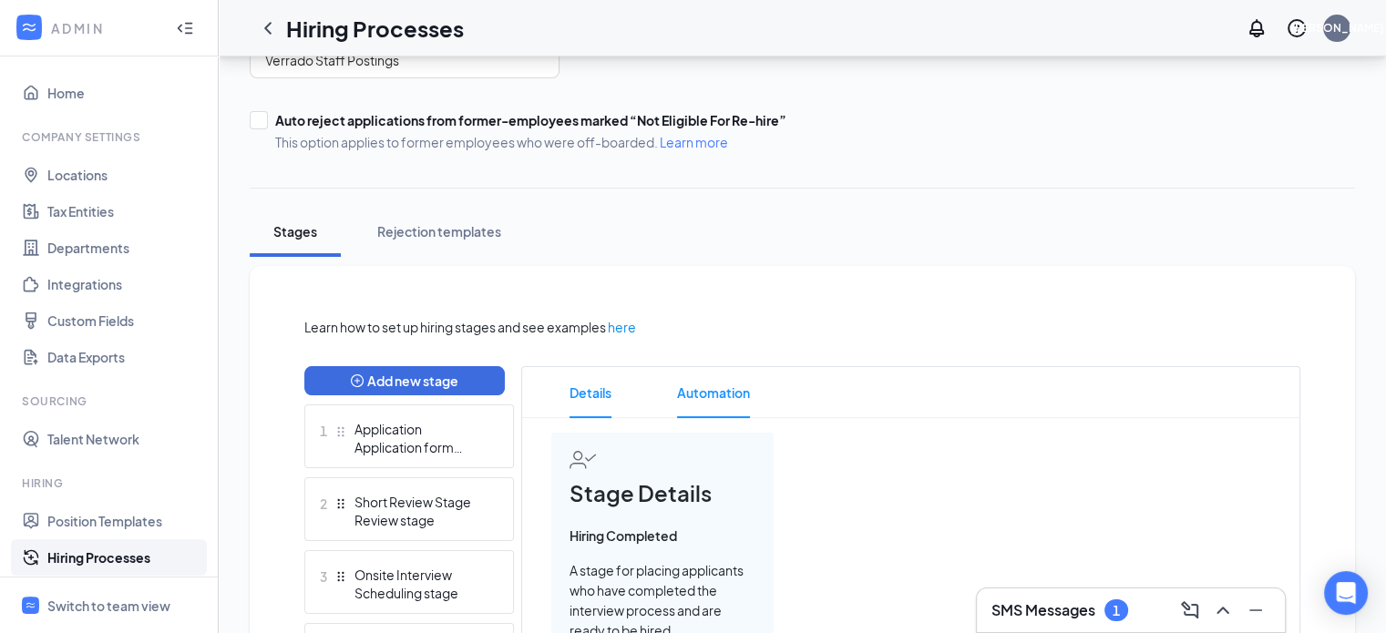
click at [699, 385] on span "Automation" at bounding box center [713, 392] width 73 height 51
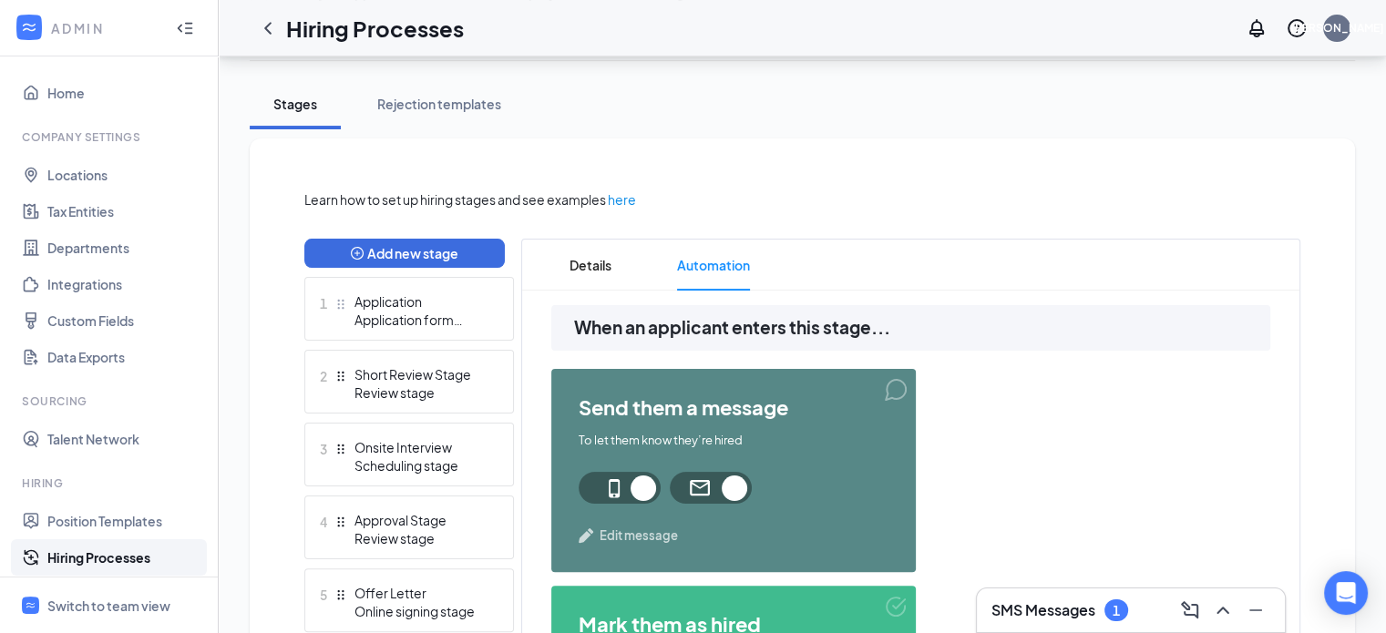
scroll to position [303, 0]
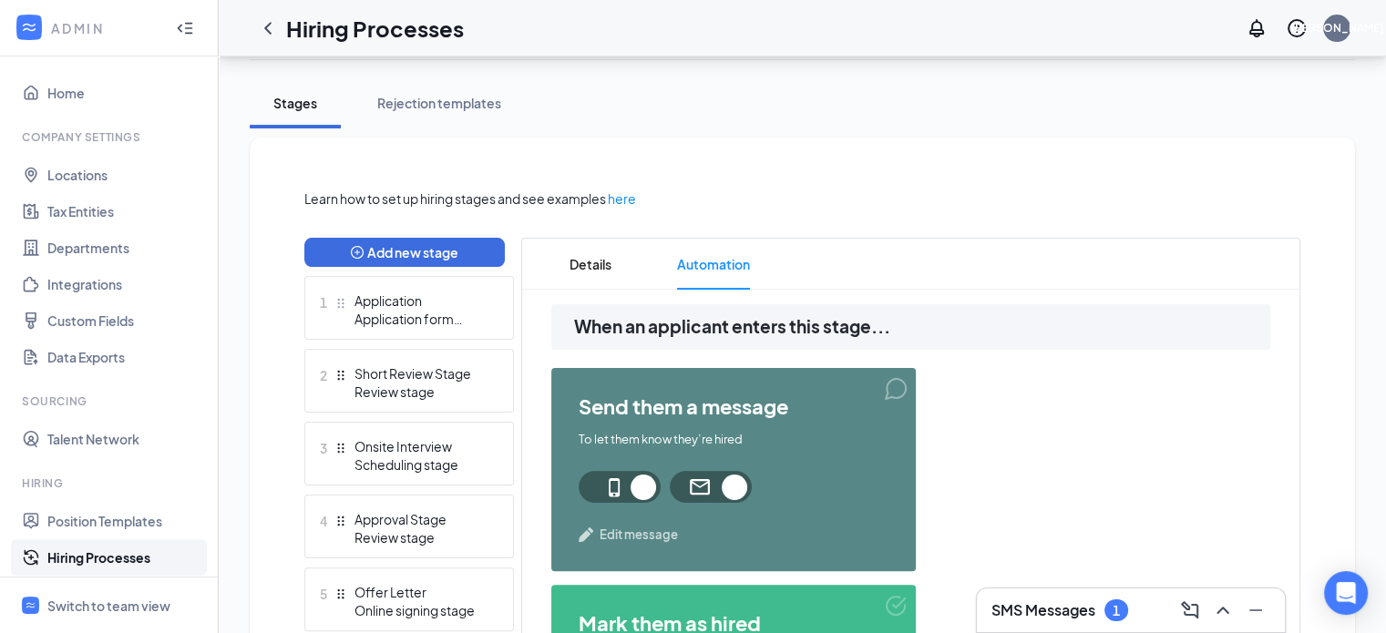
click at [620, 529] on span "Edit message" at bounding box center [639, 535] width 78 height 18
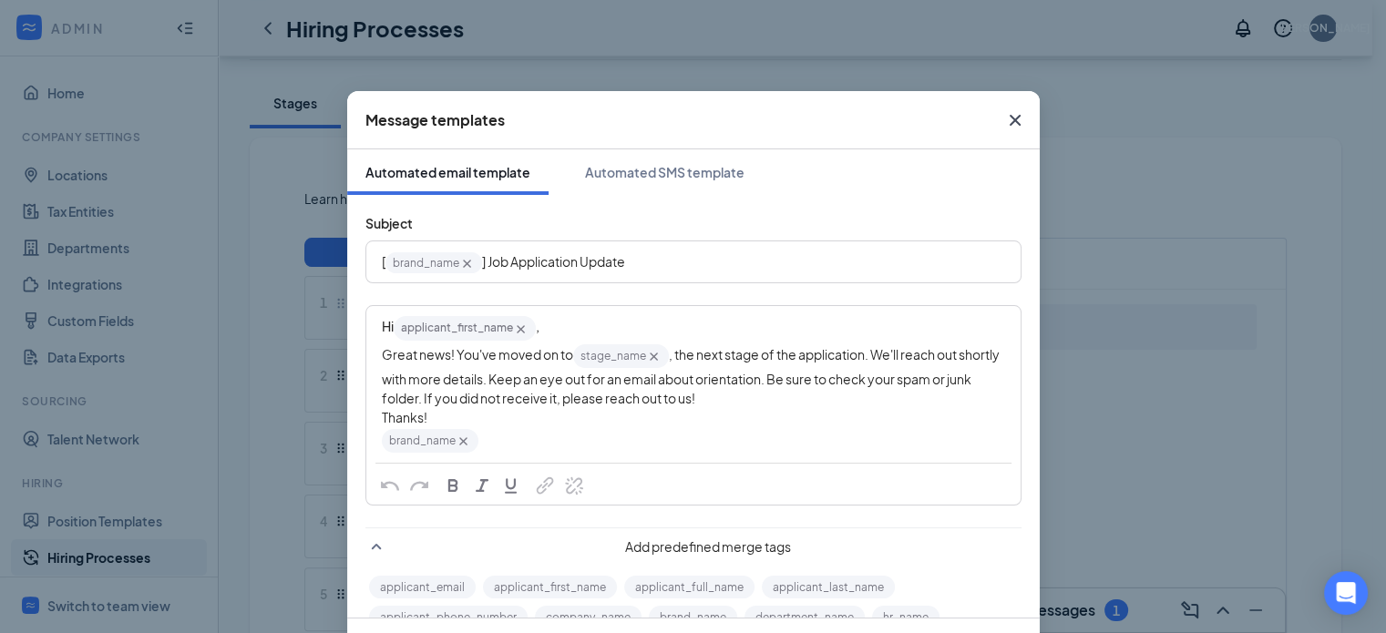
click at [1014, 124] on icon "Cross" at bounding box center [1015, 120] width 22 height 22
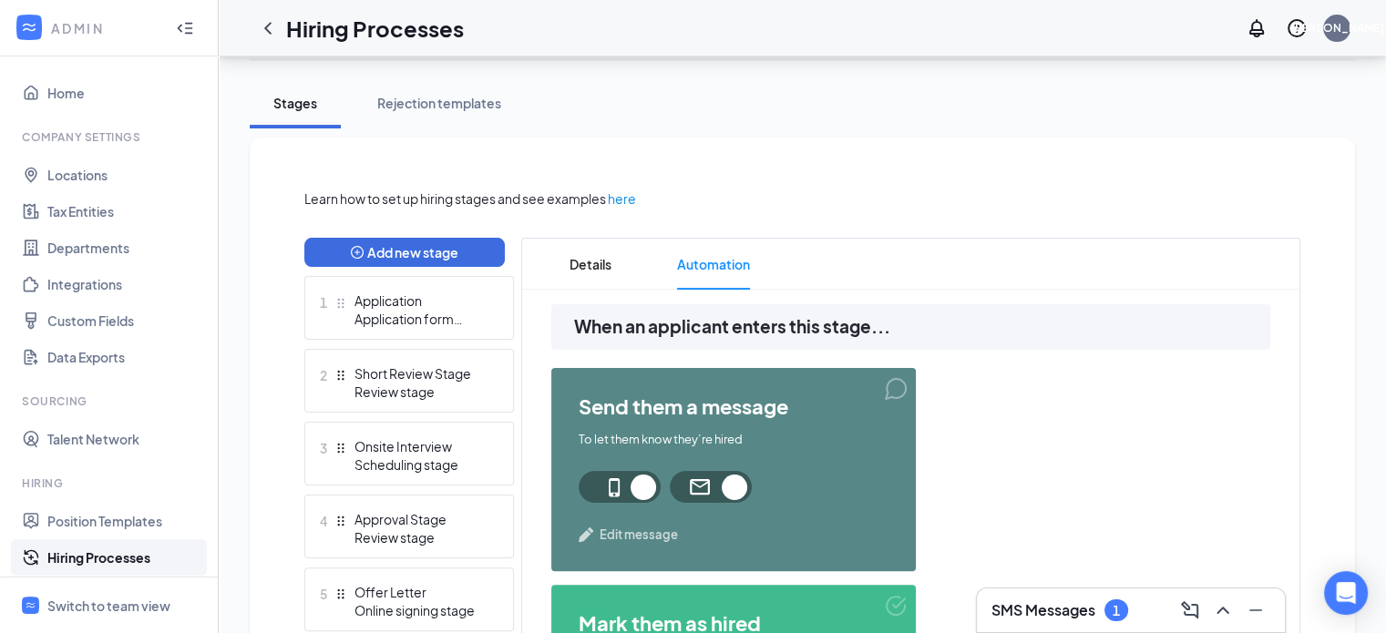
click at [78, 26] on div "ADMIN" at bounding box center [105, 28] width 108 height 18
click at [98, 606] on div "Switch to team view" at bounding box center [108, 606] width 123 height 18
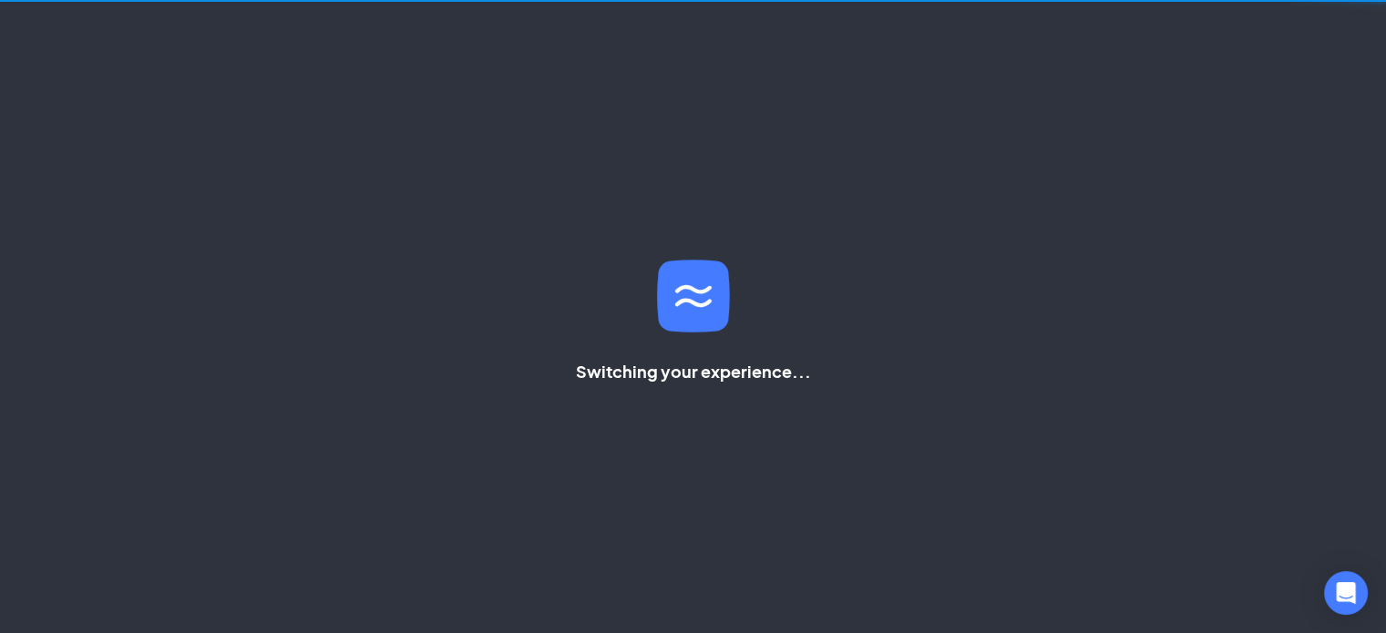
scroll to position [256, 0]
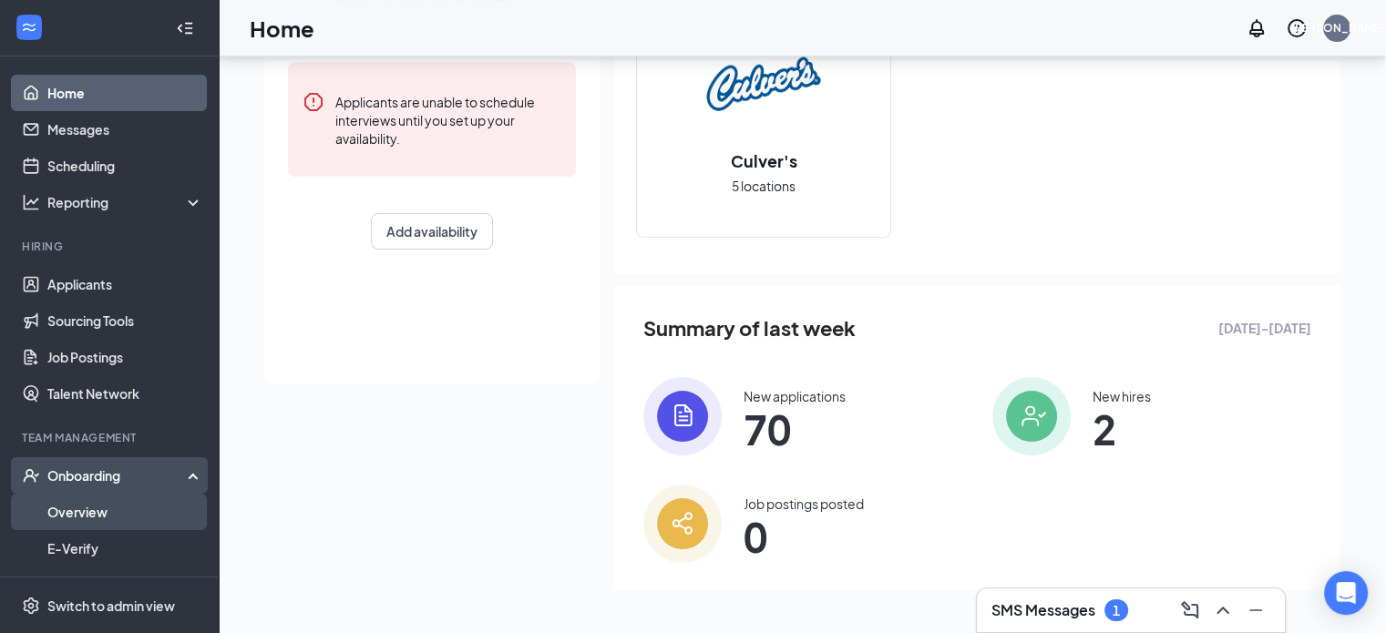
click at [116, 496] on link "Overview" at bounding box center [125, 512] width 156 height 36
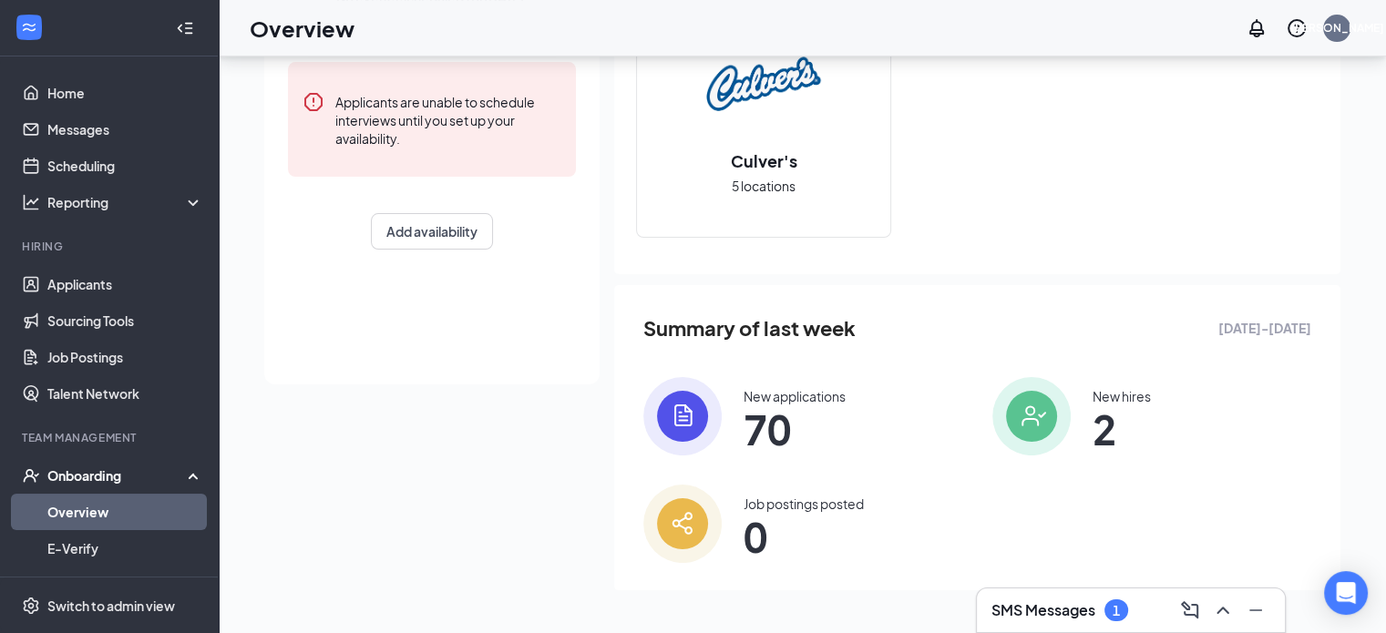
scroll to position [82, 0]
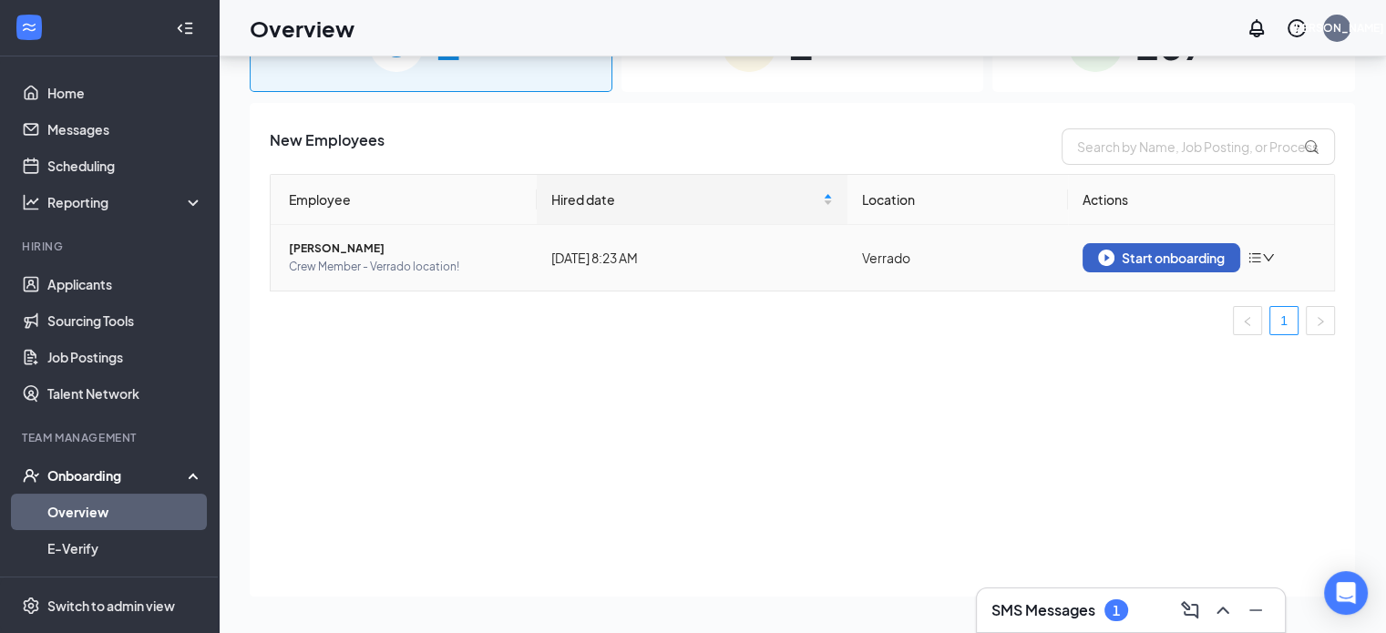
click at [1148, 258] on div "Start onboarding" at bounding box center [1161, 258] width 127 height 16
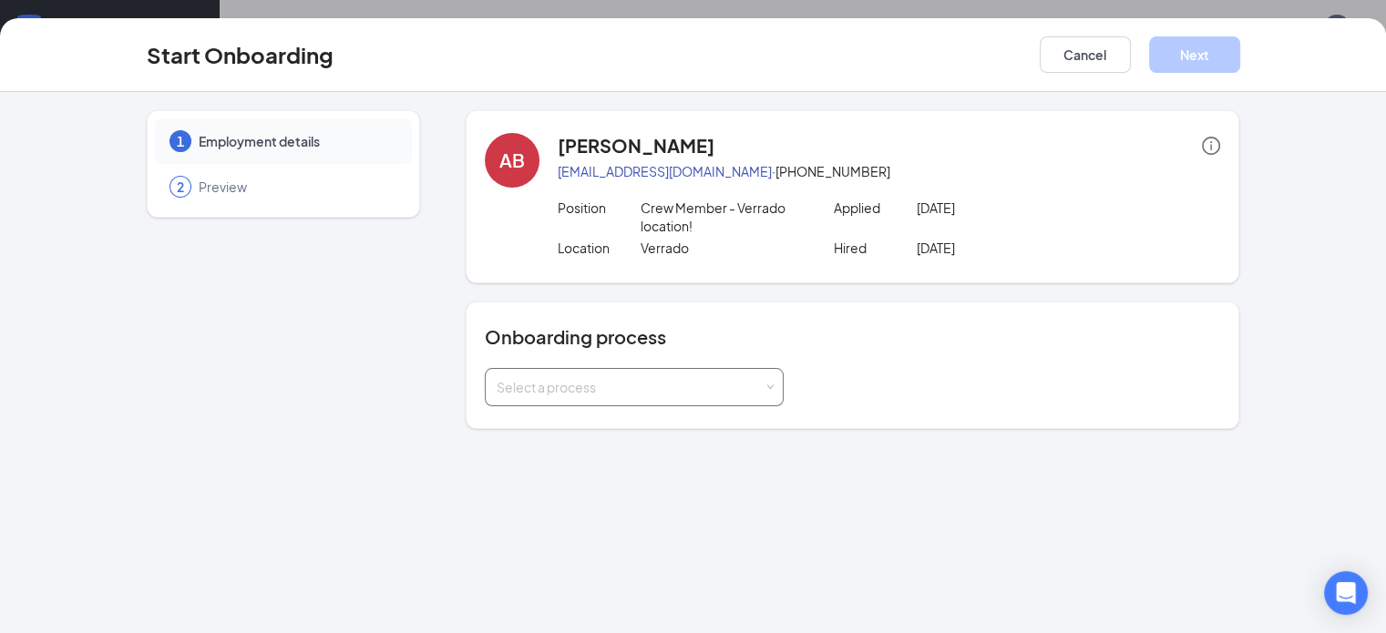
click at [642, 378] on div "Select a process" at bounding box center [630, 387] width 267 height 18
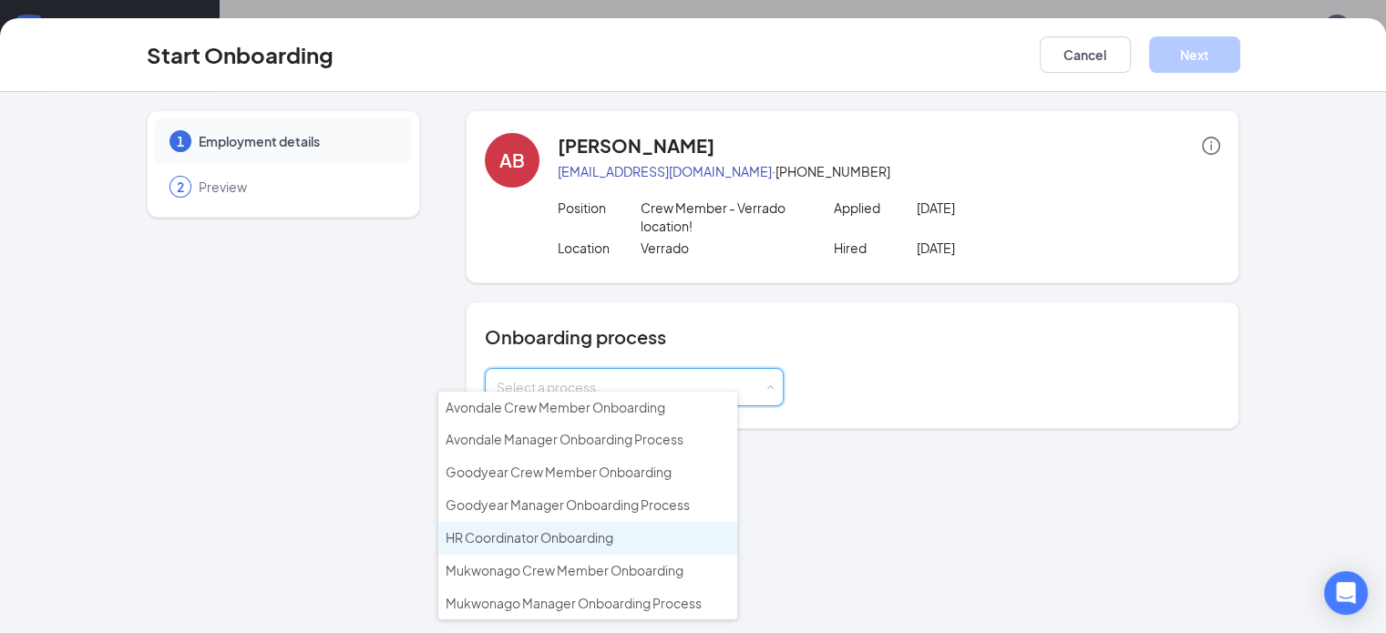
scroll to position [51, 0]
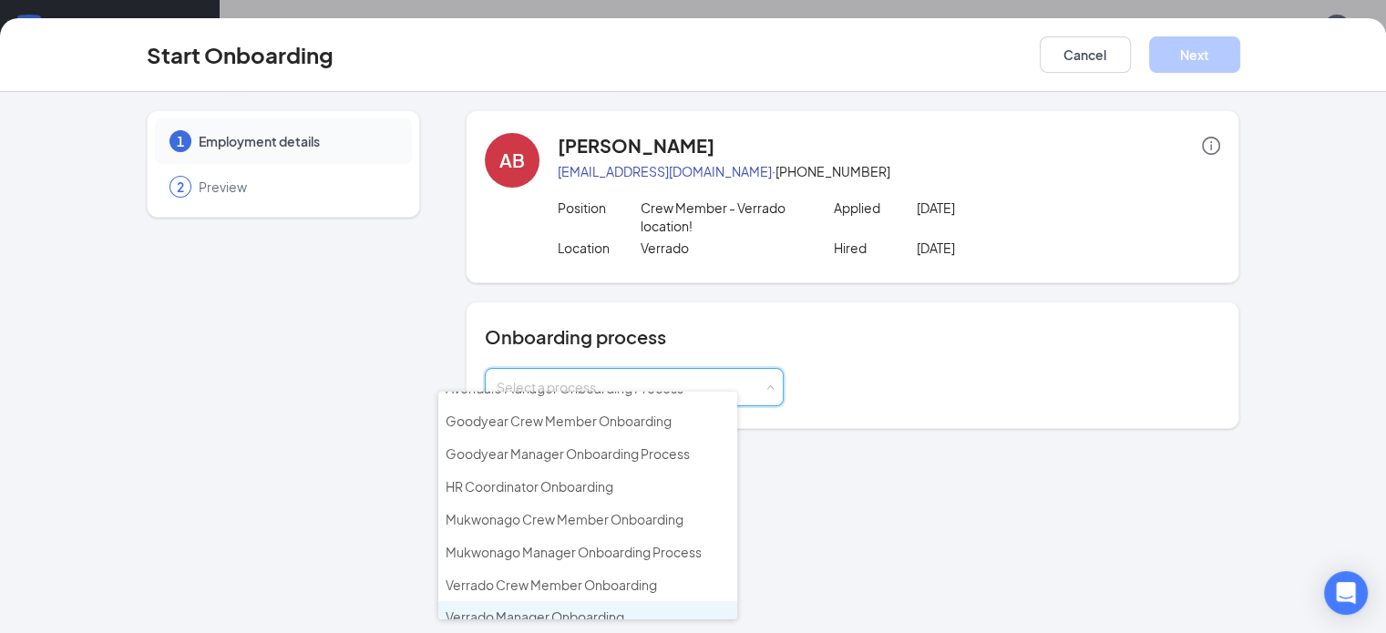
click at [614, 609] on span "Verrado Manager Onboarding" at bounding box center [535, 617] width 179 height 16
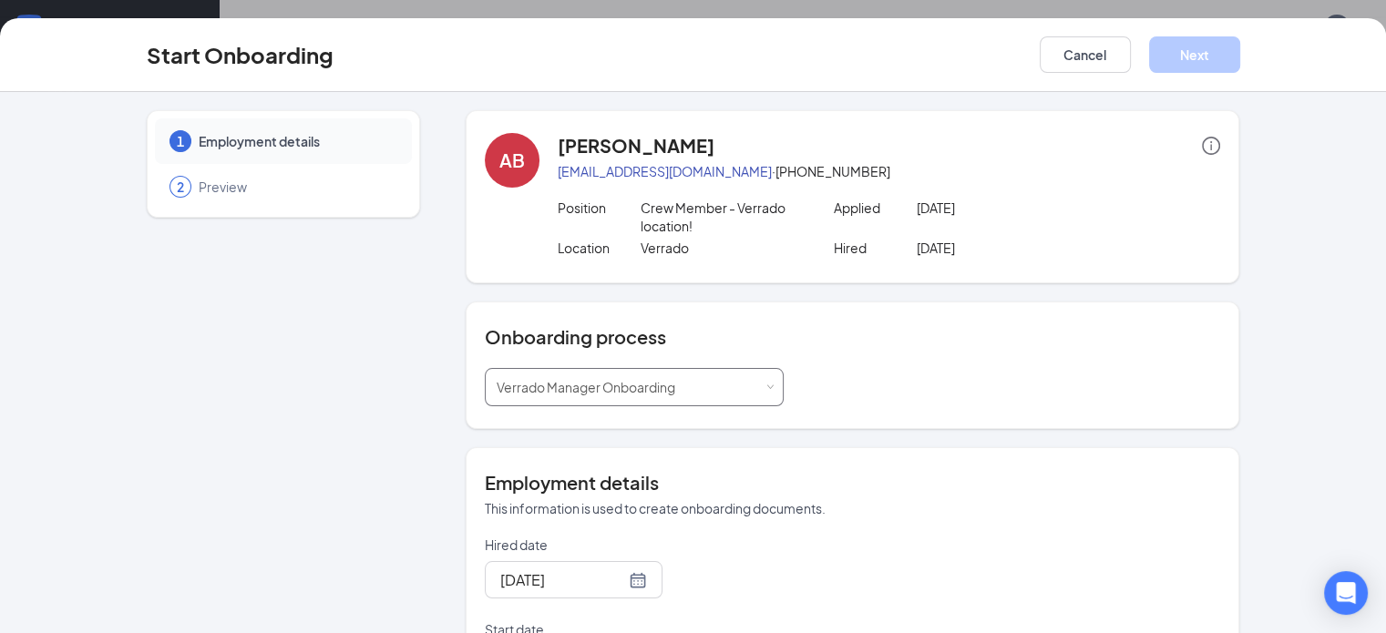
click at [644, 380] on div "Select a process Verrado Manager Onboarding" at bounding box center [634, 387] width 275 height 36
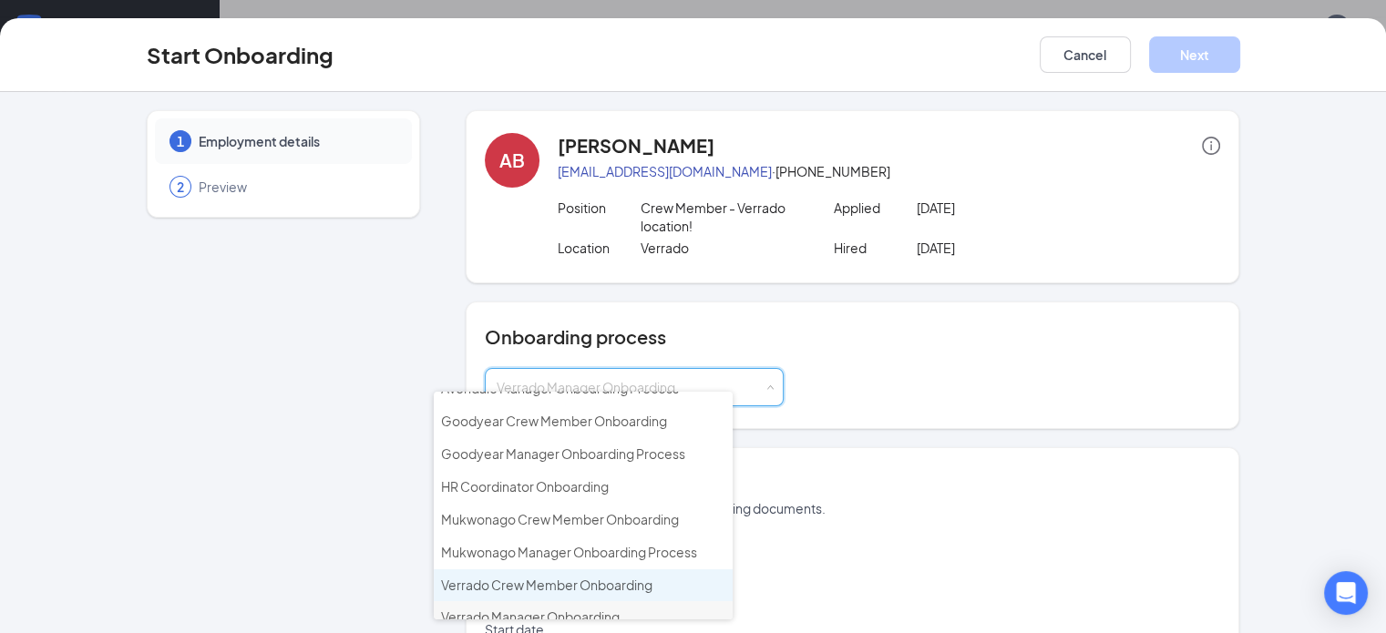
click at [598, 570] on li "Verrado Crew Member Onboarding" at bounding box center [583, 586] width 299 height 33
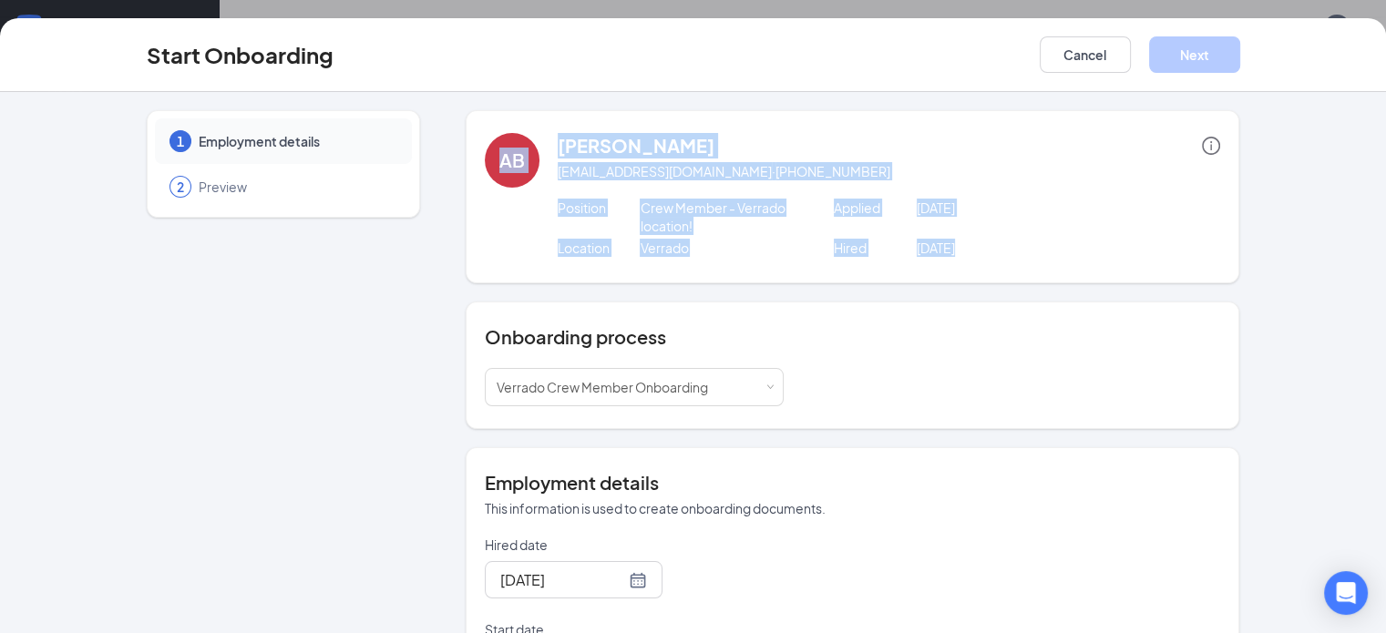
click at [598, 561] on div "[DATE]" at bounding box center [634, 579] width 299 height 37
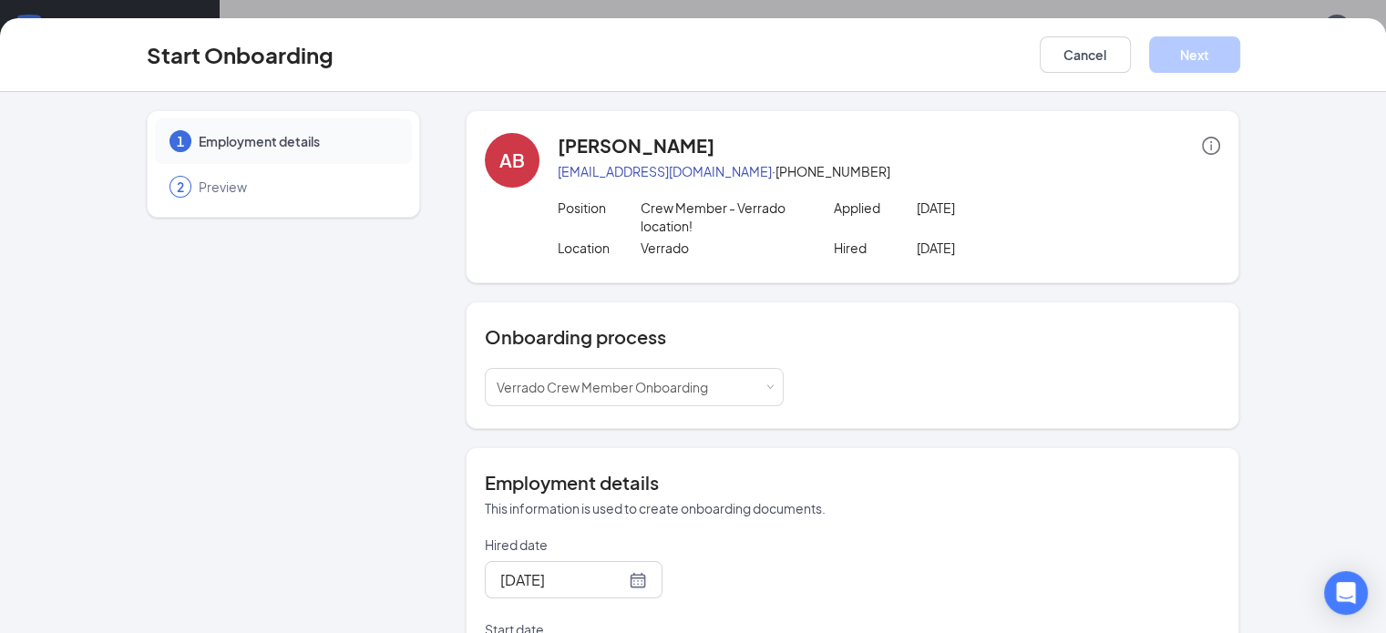
click at [892, 368] on div "Select a process Verrado Crew Member Onboarding" at bounding box center [853, 387] width 736 height 38
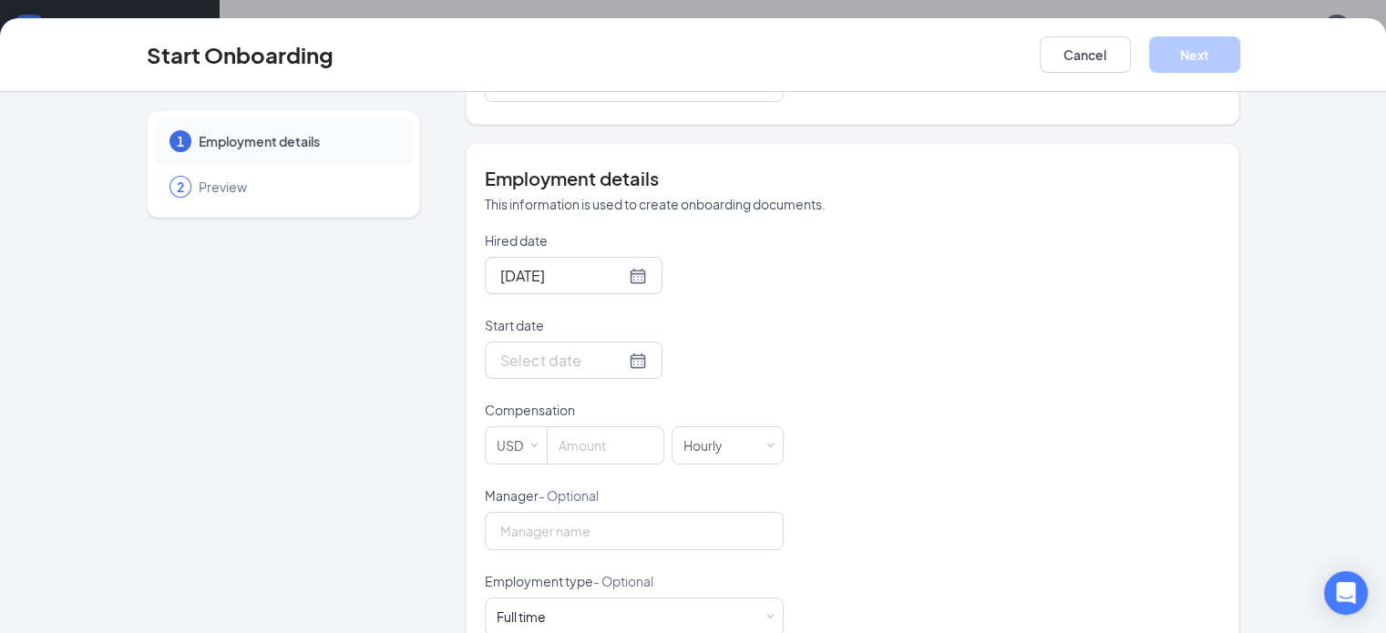
scroll to position [305, 0]
click at [510, 341] on div "[DATE] Su Mo Tu We Th Fr Sa 31 1 2 3 4 5 6 7 8 9 10 11 12 13 14 15 16 17 18 19 …" at bounding box center [634, 359] width 299 height 37
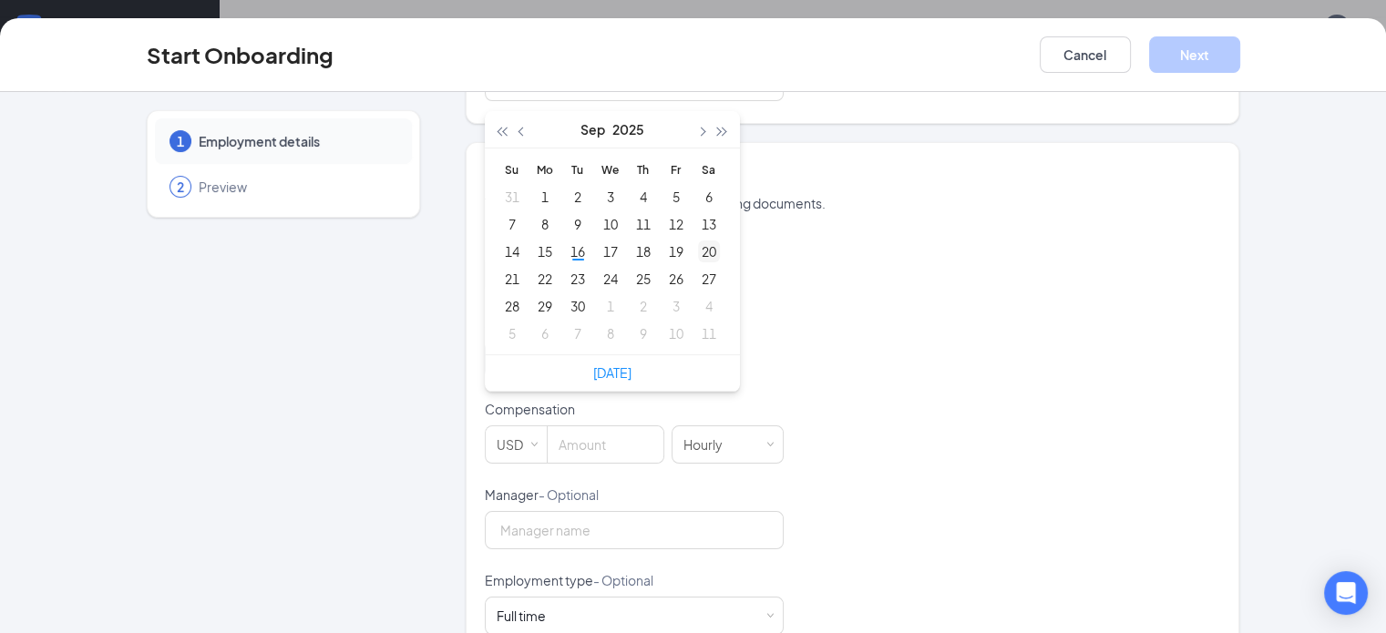
type input "[DATE]"
click at [698, 241] on div "20" at bounding box center [709, 252] width 22 height 22
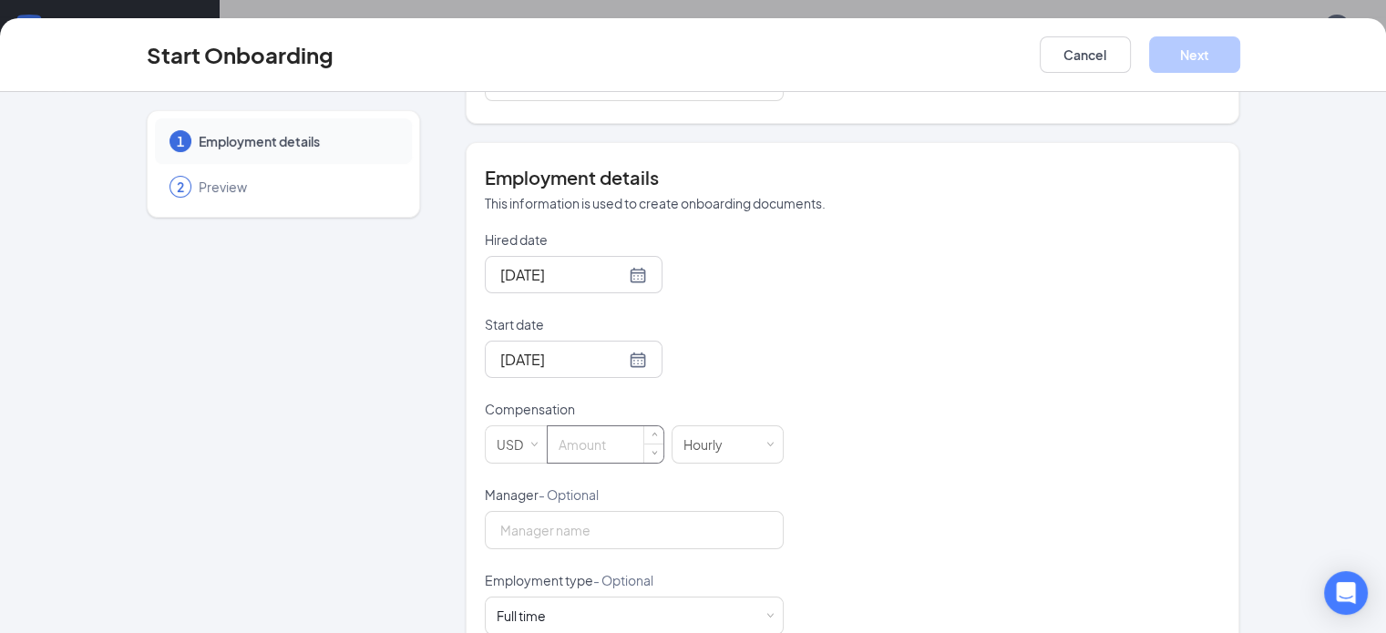
click at [548, 427] on input at bounding box center [606, 445] width 116 height 36
type input "14.7"
click at [485, 511] on input "Manager - Optional" at bounding box center [634, 530] width 299 height 38
type input "[PERSON_NAME]"
click at [561, 598] on div "Full time Works 30+ hours per week and is reasonably expected to work" at bounding box center [634, 616] width 275 height 36
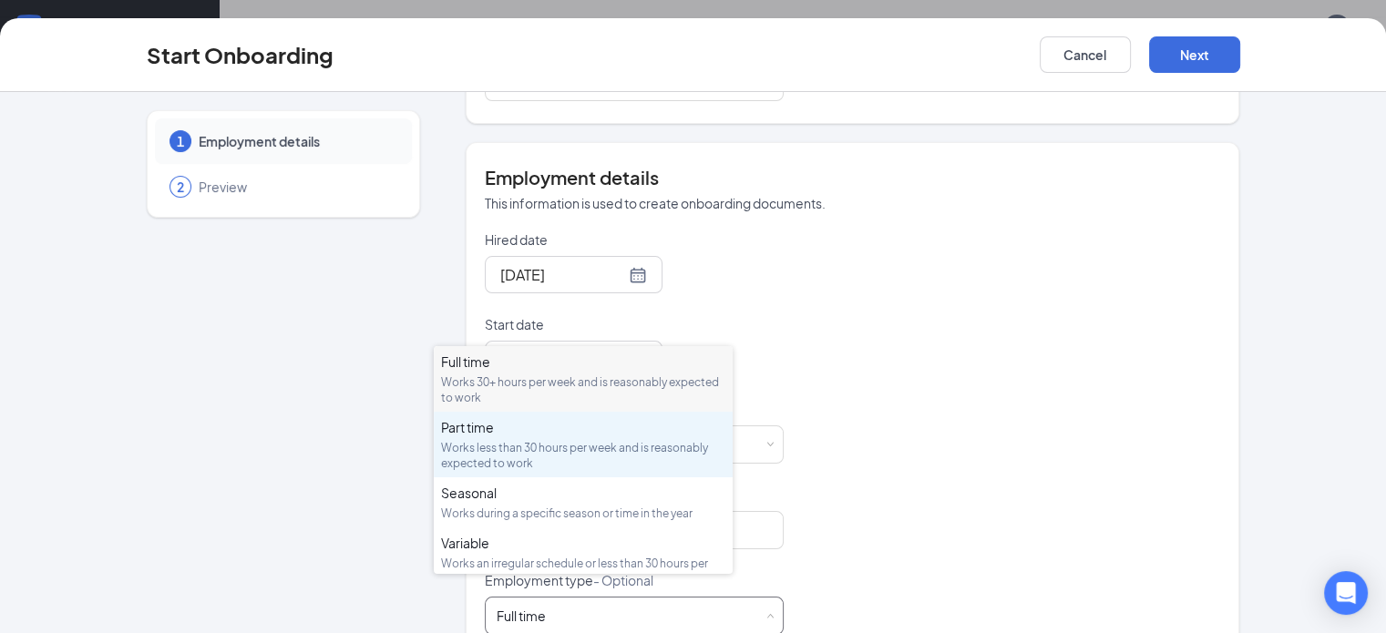
click at [609, 443] on div "Works less than 30 hours per week and is reasonably expected to work" at bounding box center [583, 455] width 284 height 31
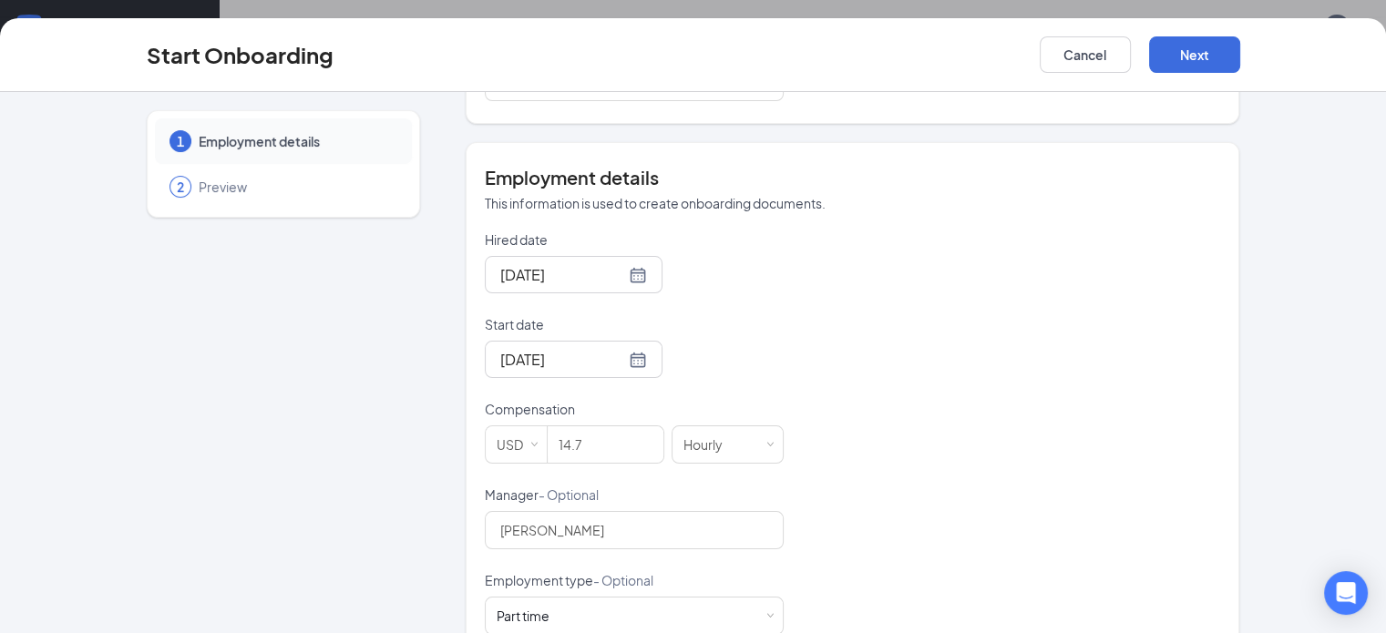
click at [802, 418] on div "Hired date [DATE] Start date [DATE] [DATE] Su Mo Tu We Th Fr Sa 31 1 2 3 4 5 6 …" at bounding box center [853, 486] width 736 height 510
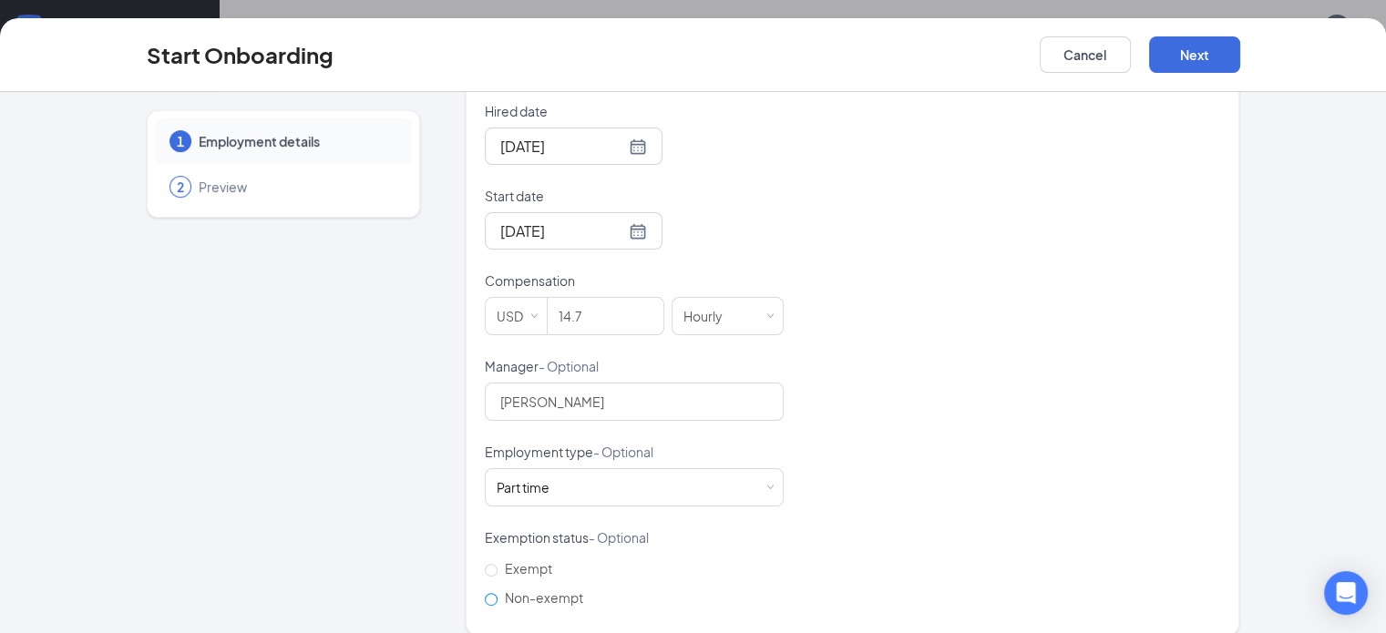
click at [488, 587] on label "Non-exempt" at bounding box center [538, 597] width 106 height 29
click at [488, 593] on input "Non-exempt" at bounding box center [491, 599] width 13 height 13
radio input "true"
click at [1240, 44] on button "Next" at bounding box center [1194, 54] width 91 height 36
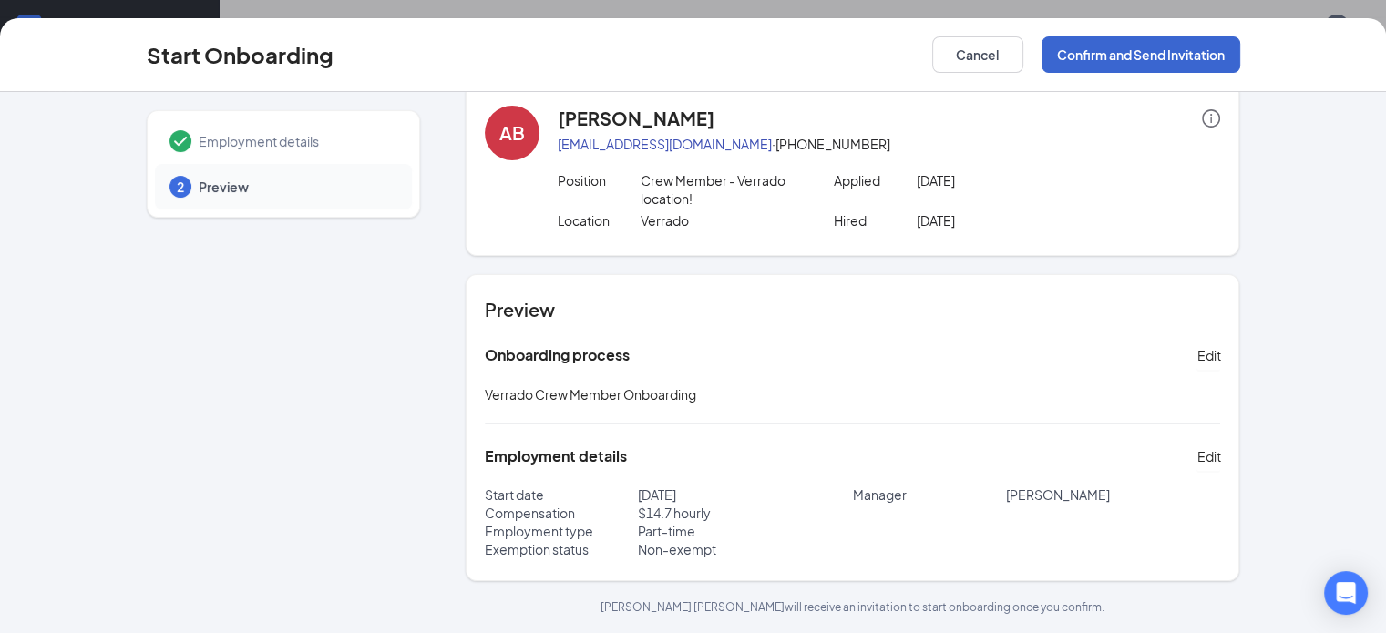
scroll to position [7, 0]
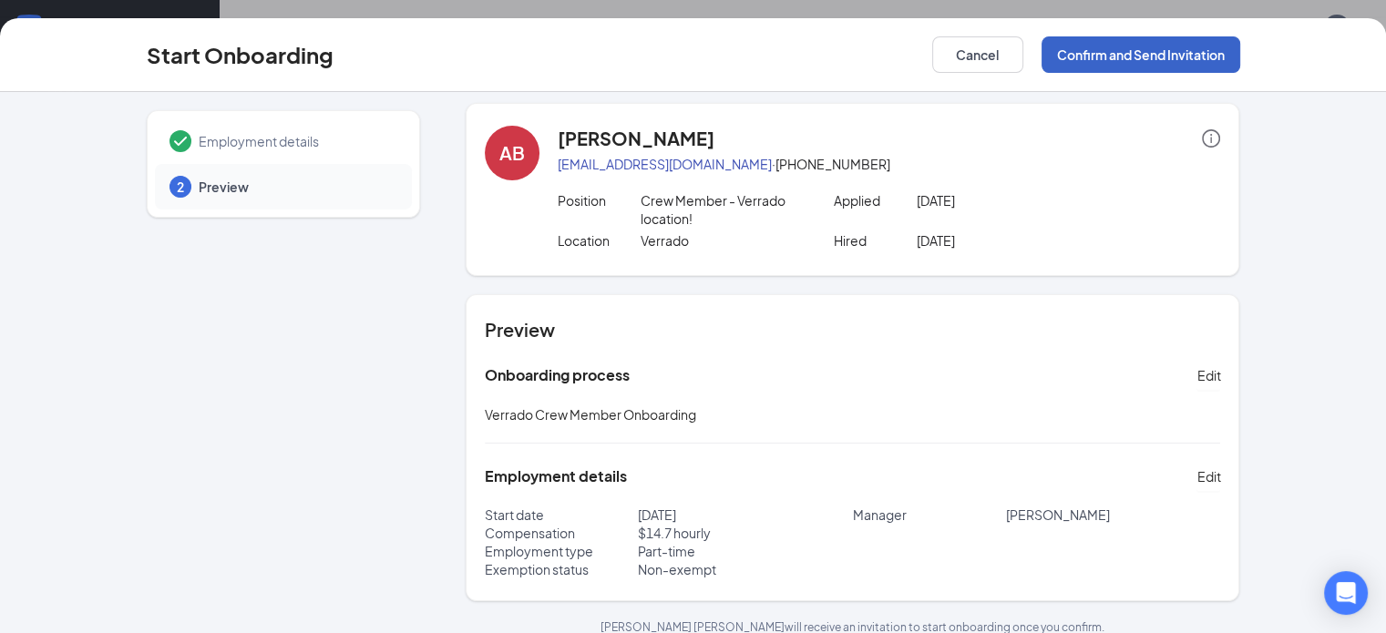
click at [1240, 44] on button "Confirm and Send Invitation" at bounding box center [1141, 54] width 199 height 36
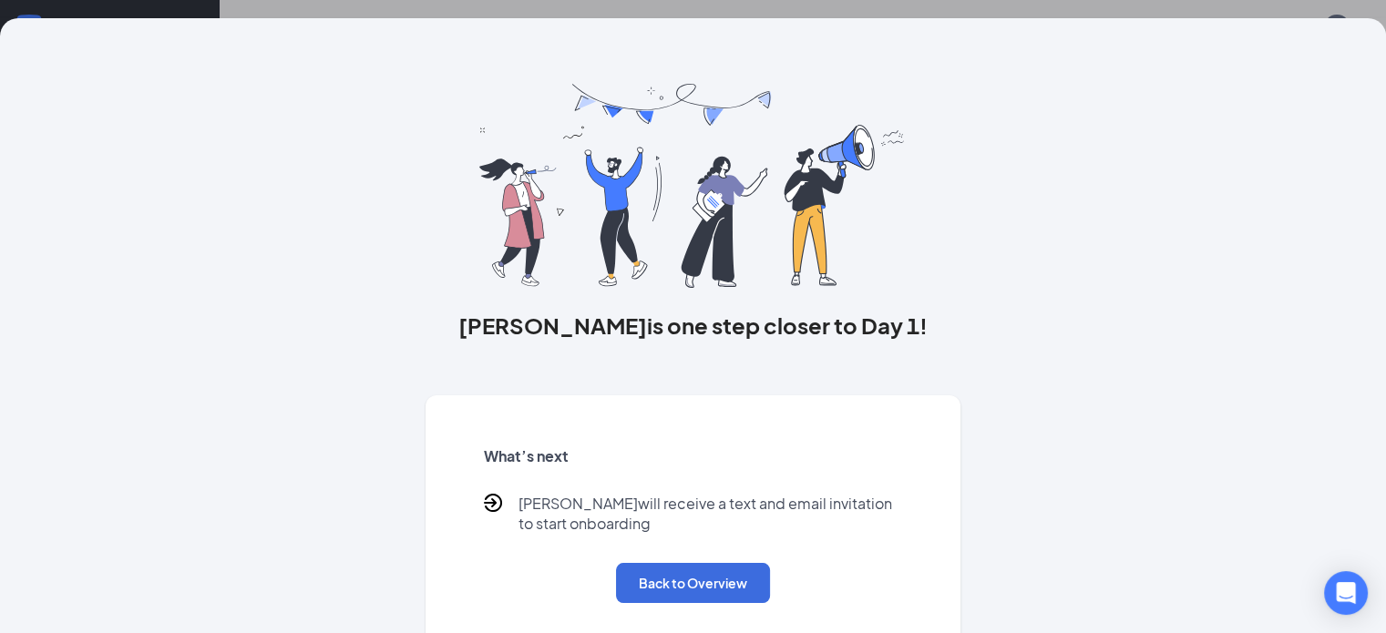
scroll to position [0, 0]
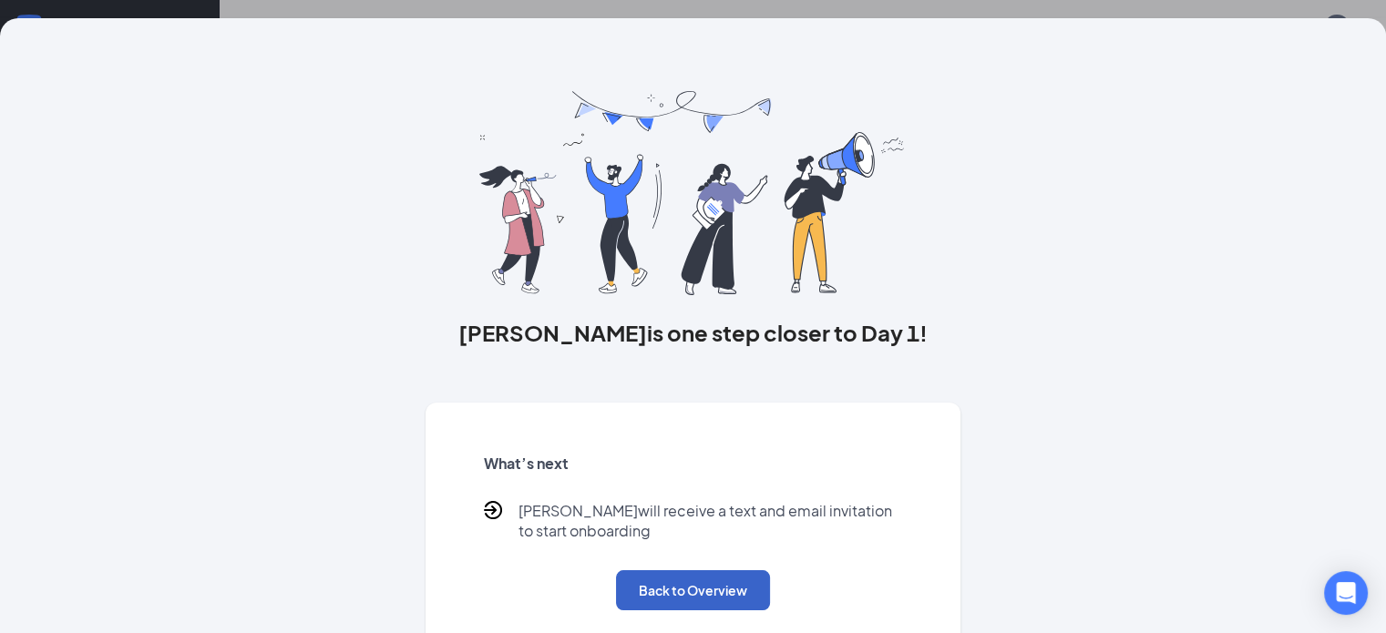
click at [667, 608] on button "Back to Overview" at bounding box center [693, 590] width 154 height 40
